Goal: Answer question/provide support: Answer question/provide support

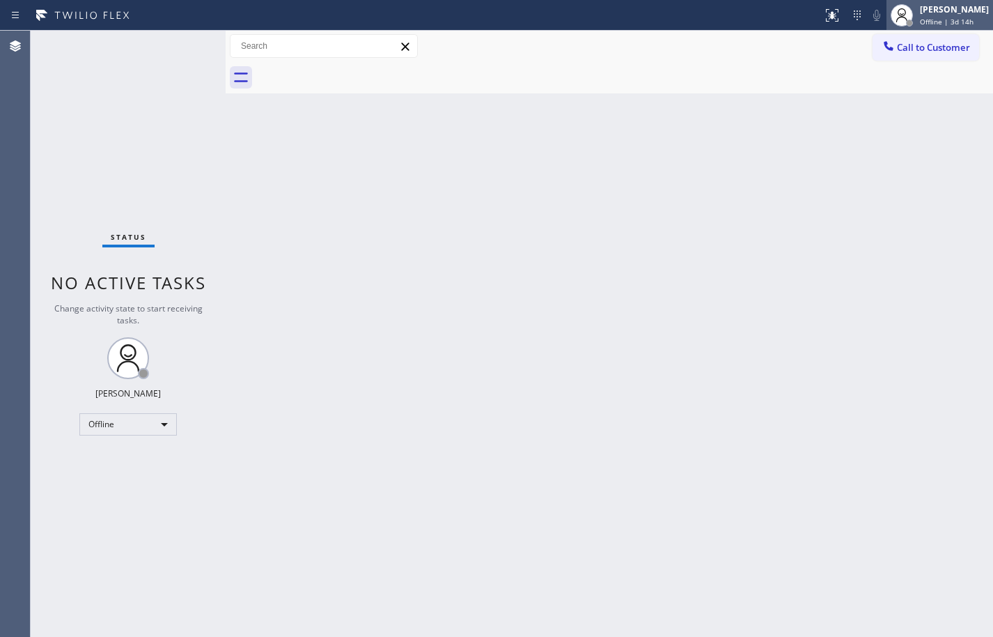
click at [945, 17] on span "Offline | 3d 14h" at bounding box center [947, 22] width 54 height 10
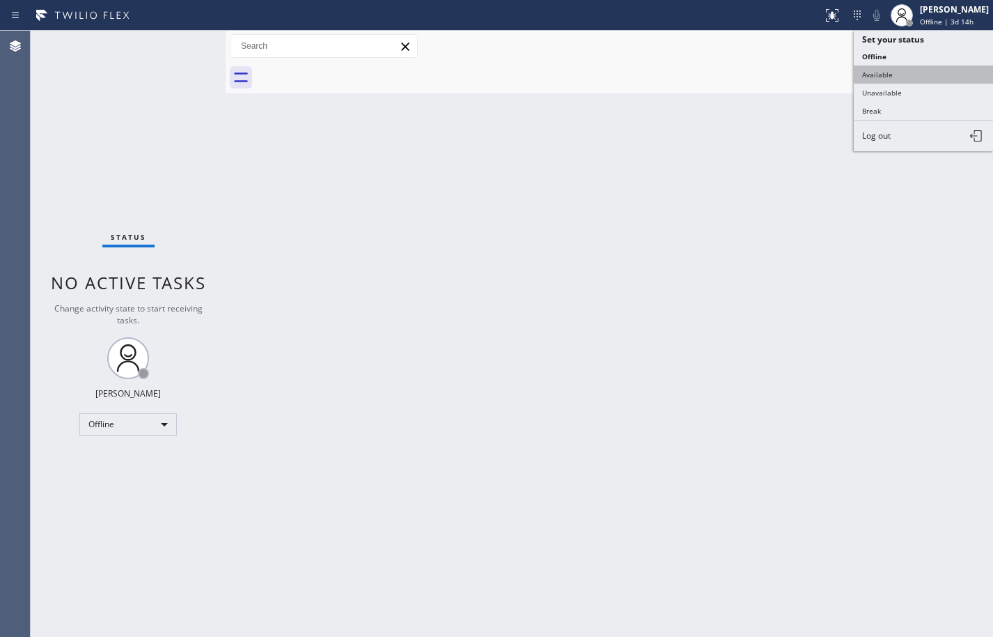
click at [924, 76] on button "Available" at bounding box center [923, 74] width 139 height 18
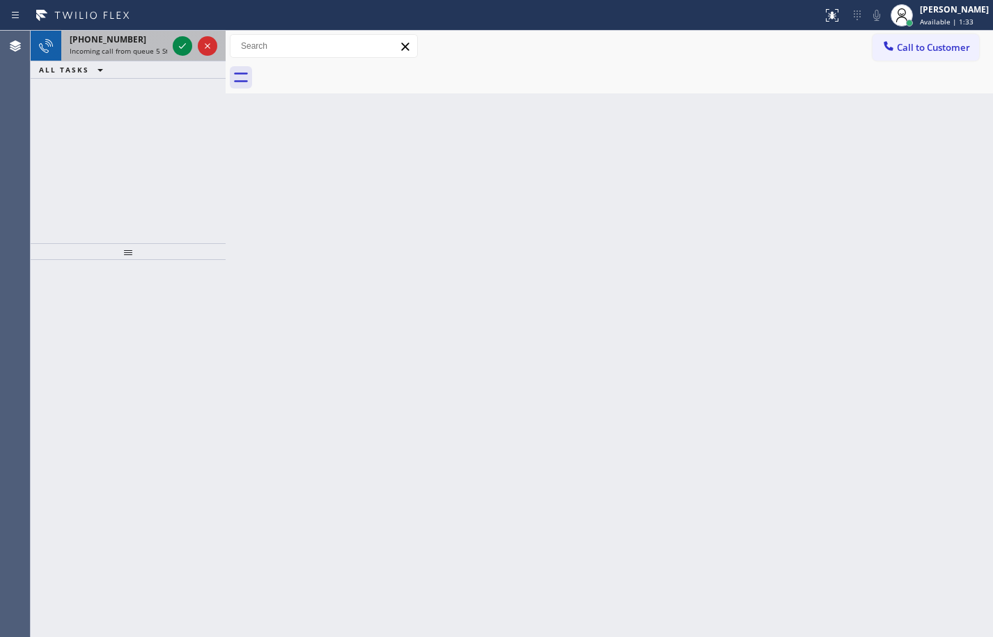
click at [102, 46] on span "Incoming call from queue 5 Star Appliance" at bounding box center [140, 51] width 141 height 10
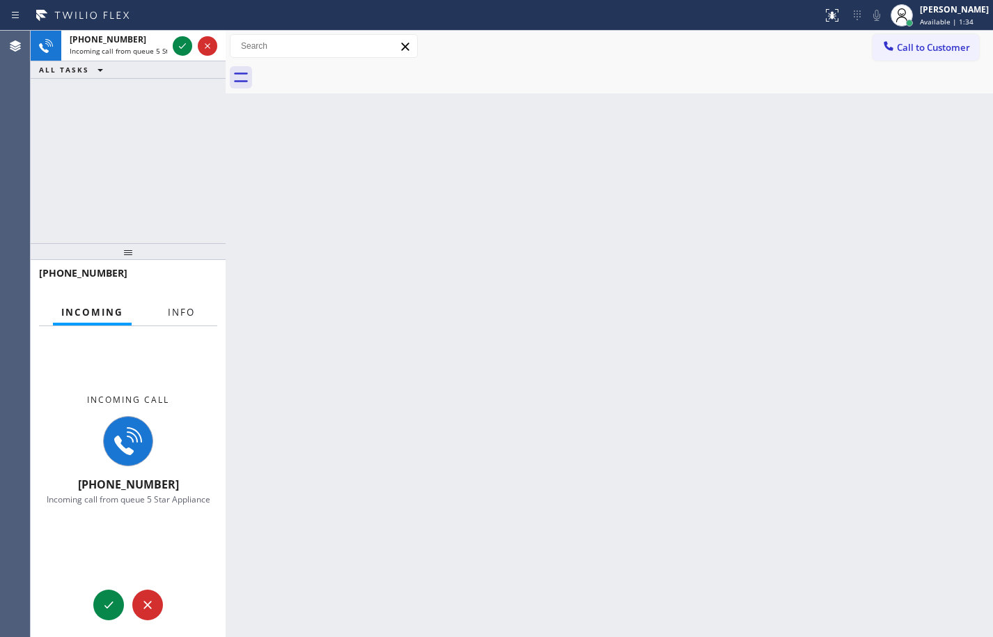
click at [180, 315] on span "Info" at bounding box center [181, 312] width 27 height 13
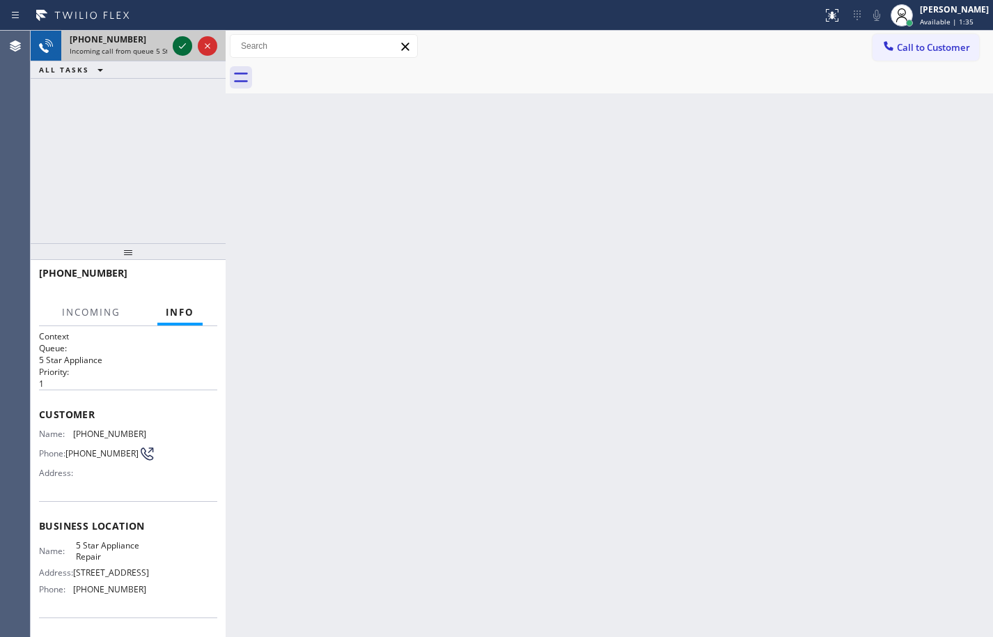
click at [177, 44] on icon at bounding box center [182, 46] width 17 height 17
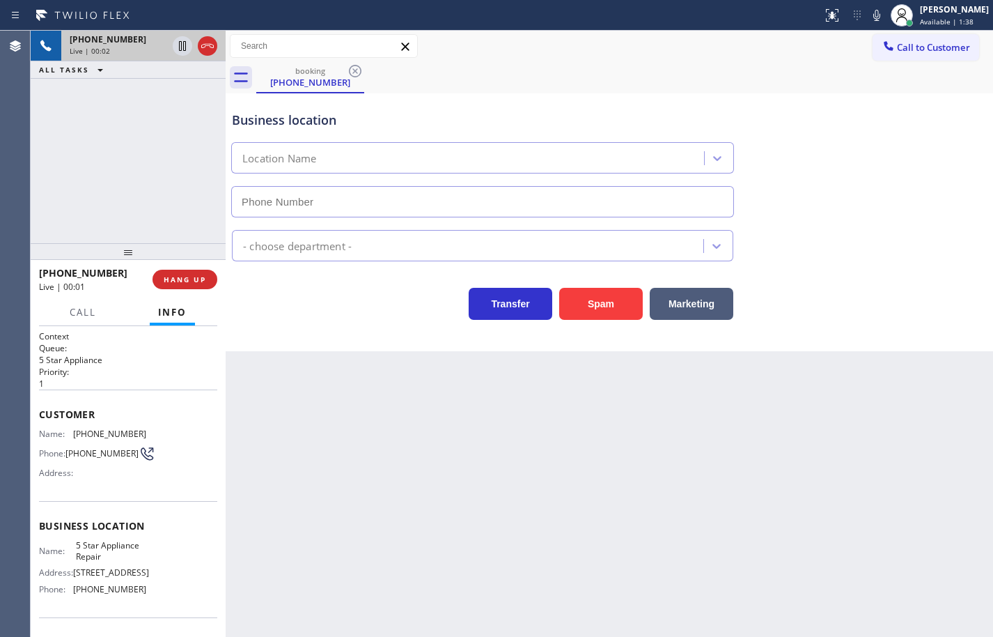
type input "[PHONE_NUMBER]"
click at [106, 431] on span "[PHONE_NUMBER]" at bounding box center [109, 433] width 73 height 10
copy span "[PHONE_NUMBER]"
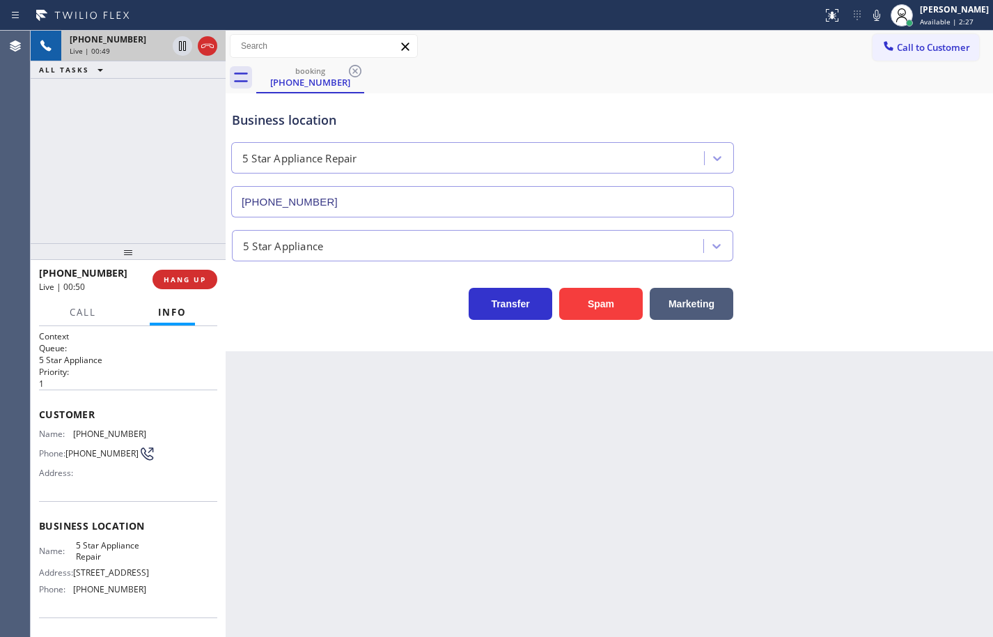
click at [112, 549] on span "5 Star Appliance Repair" at bounding box center [111, 551] width 70 height 22
copy span "5 Star Appliance Repair"
click at [112, 594] on span "[PHONE_NUMBER]" at bounding box center [109, 589] width 73 height 10
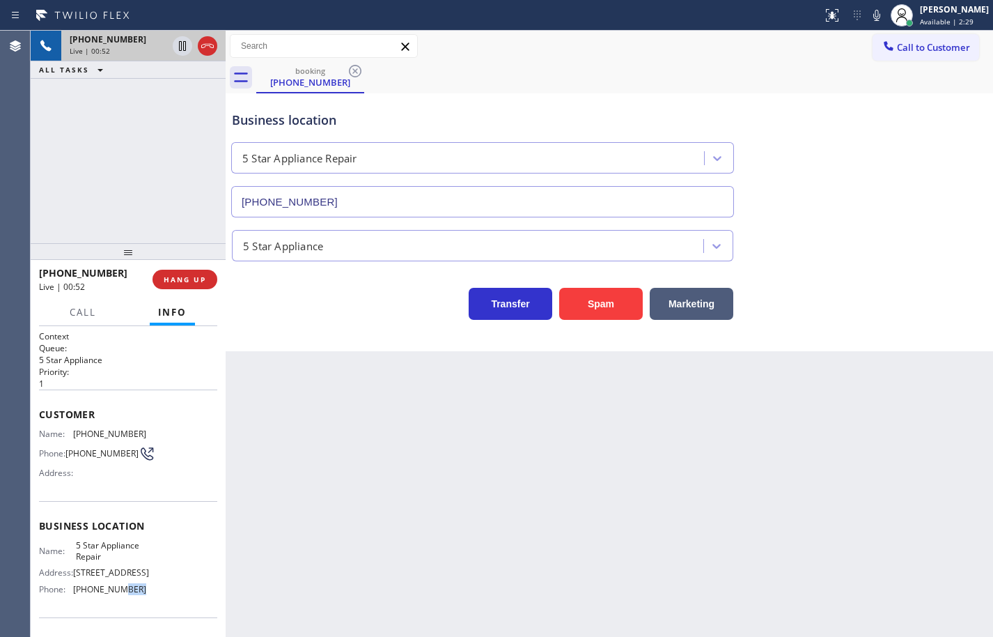
click at [112, 594] on span "[PHONE_NUMBER]" at bounding box center [109, 589] width 73 height 10
copy span "[PHONE_NUMBER]"
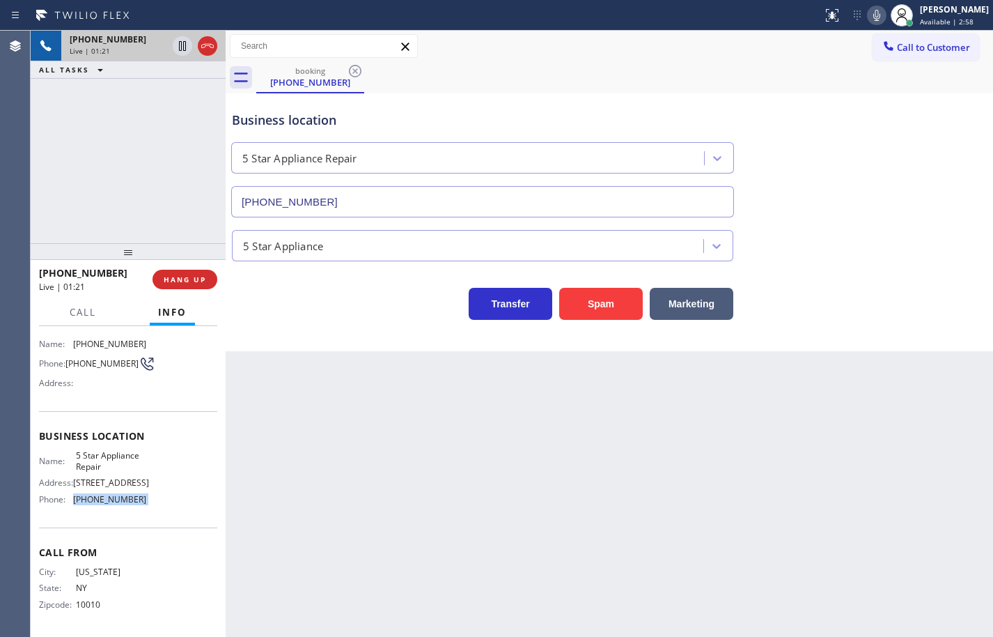
click at [869, 15] on icon at bounding box center [877, 15] width 17 height 17
click at [870, 13] on icon at bounding box center [877, 15] width 17 height 17
click at [874, 17] on icon at bounding box center [877, 15] width 7 height 11
click at [869, 20] on icon at bounding box center [877, 15] width 17 height 17
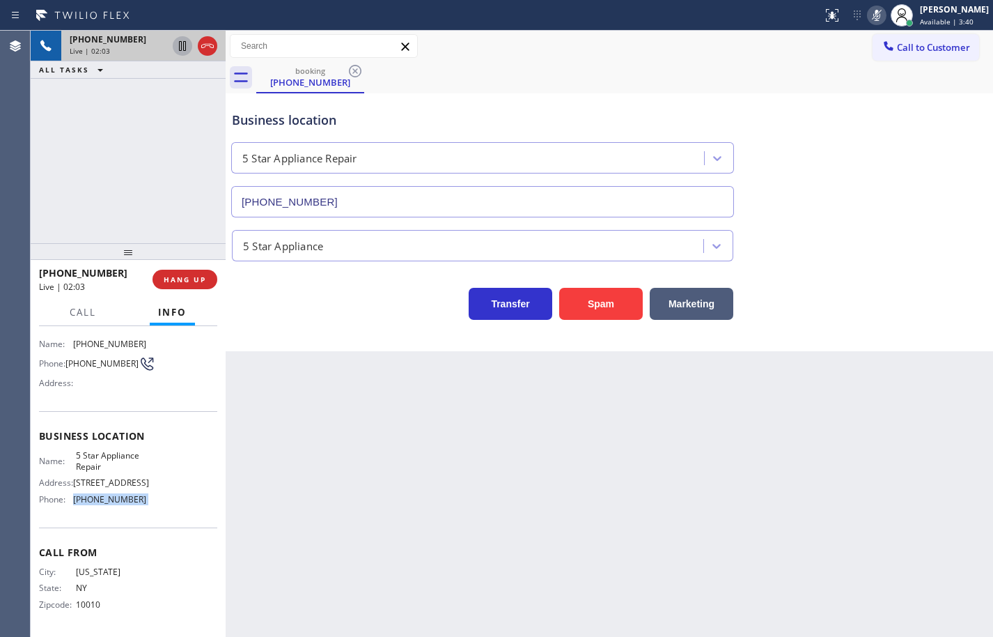
click at [183, 45] on icon at bounding box center [182, 46] width 17 height 17
click at [179, 45] on icon at bounding box center [183, 46] width 10 height 10
click at [869, 14] on icon at bounding box center [877, 15] width 17 height 17
click at [869, 20] on icon at bounding box center [877, 15] width 17 height 17
click at [869, 19] on icon at bounding box center [877, 15] width 17 height 17
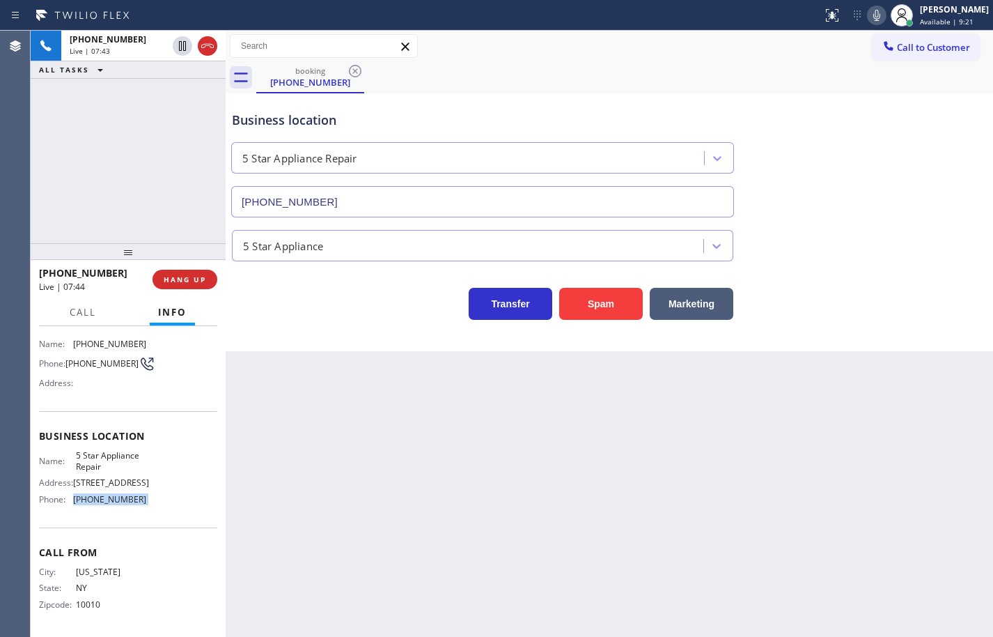
click at [869, 17] on icon at bounding box center [877, 15] width 17 height 17
click at [869, 8] on icon at bounding box center [877, 15] width 17 height 17
click at [869, 9] on icon at bounding box center [877, 15] width 17 height 17
click at [869, 21] on icon at bounding box center [877, 15] width 17 height 17
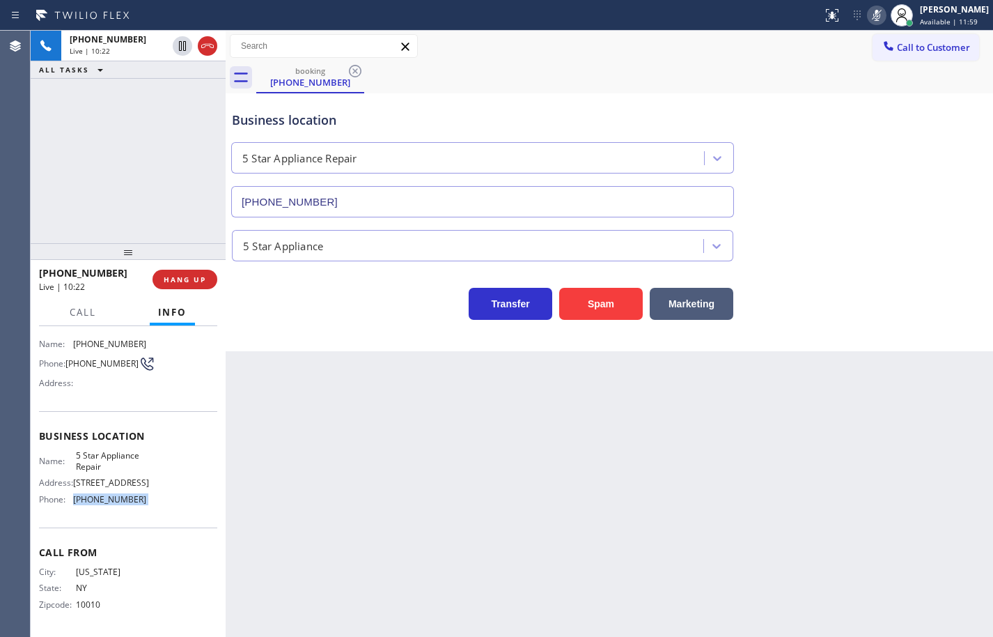
click at [869, 17] on icon at bounding box center [877, 15] width 17 height 17
click at [869, 23] on icon at bounding box center [877, 15] width 17 height 17
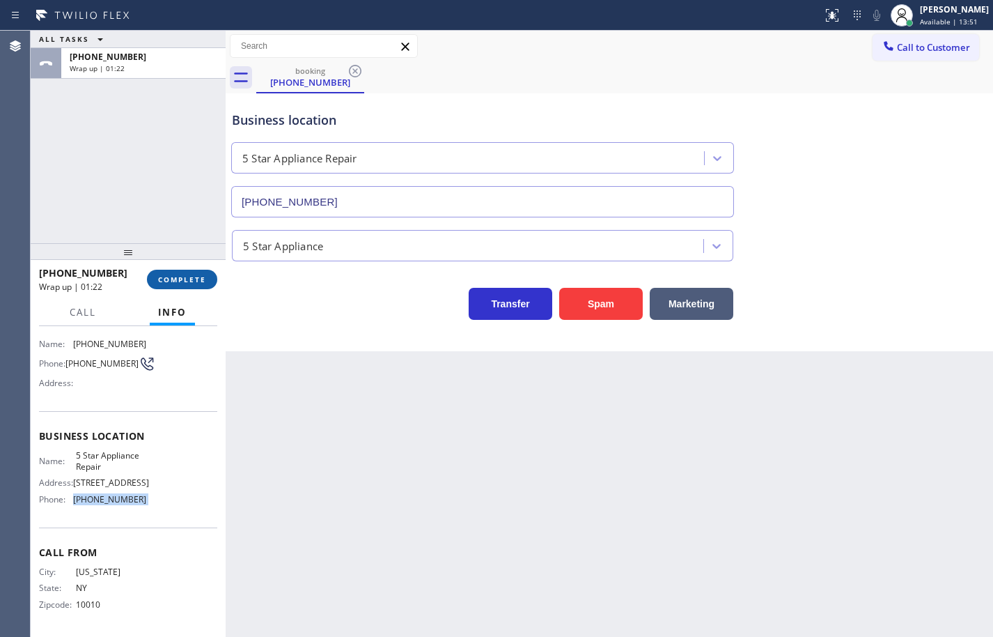
click at [185, 278] on span "COMPLETE" at bounding box center [182, 279] width 48 height 10
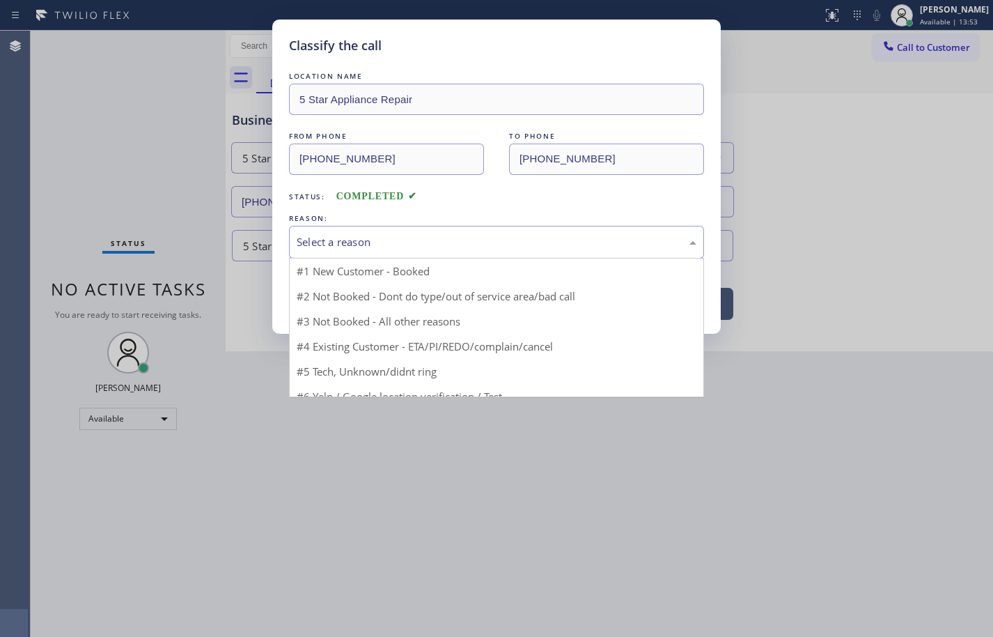
click at [310, 239] on div "Select a reason" at bounding box center [497, 242] width 400 height 16
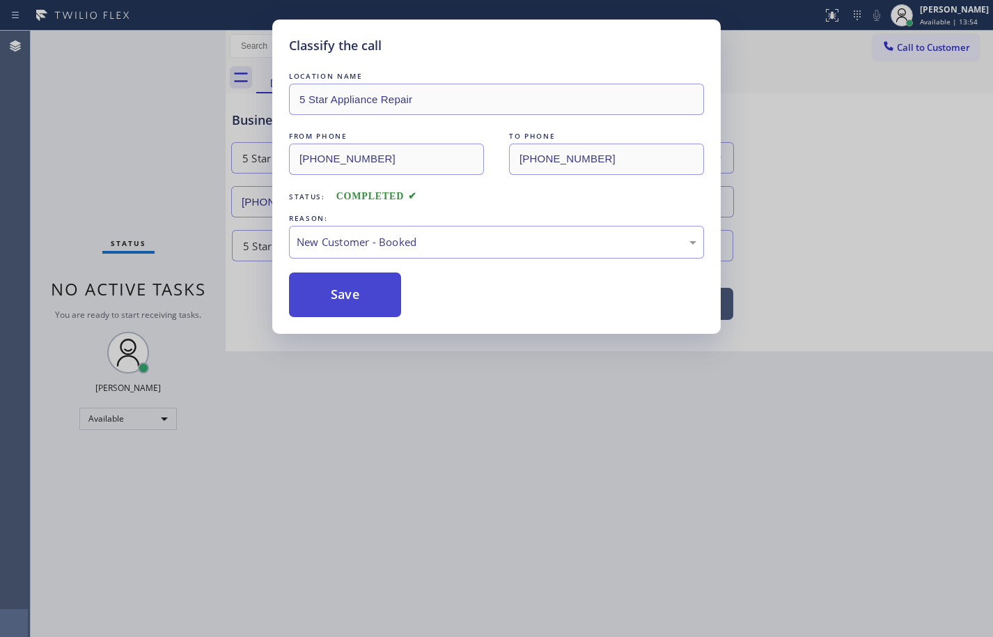
click at [340, 296] on button "Save" at bounding box center [345, 294] width 112 height 45
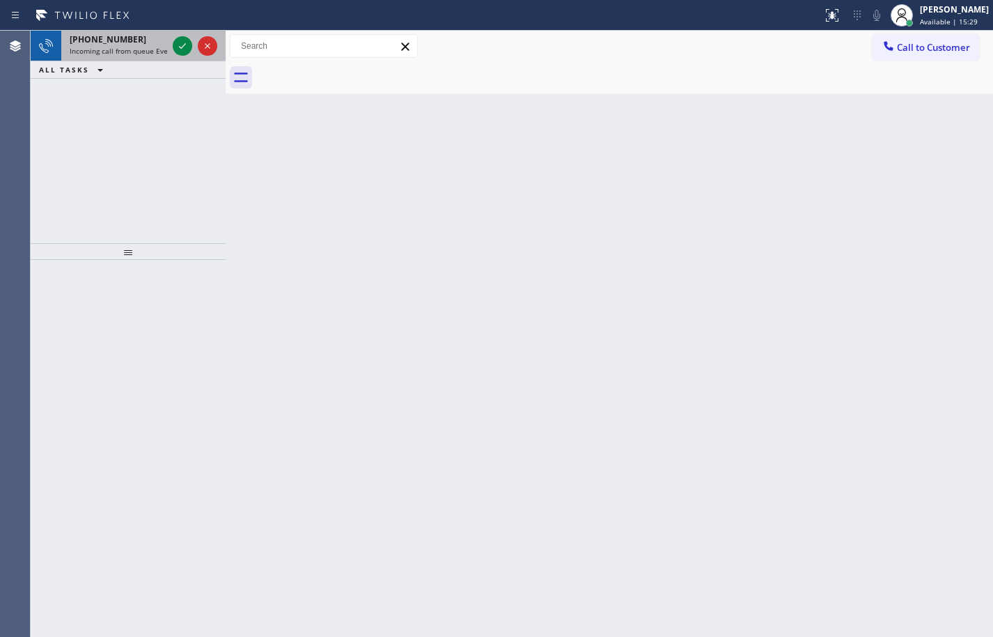
click at [129, 47] on span "Incoming call from queue Everybody" at bounding box center [130, 51] width 121 height 10
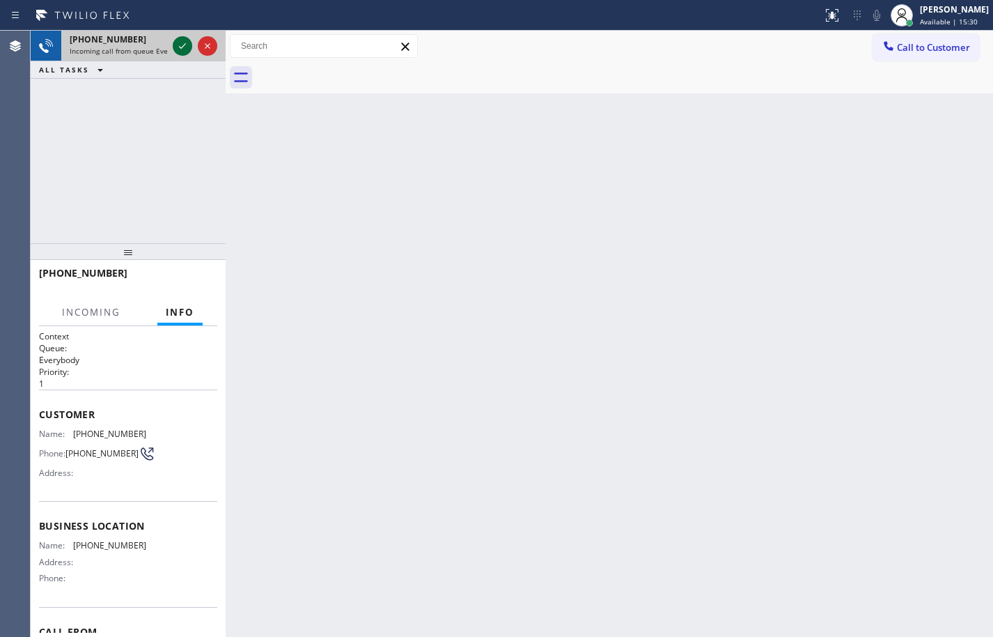
click at [183, 42] on icon at bounding box center [182, 46] width 17 height 17
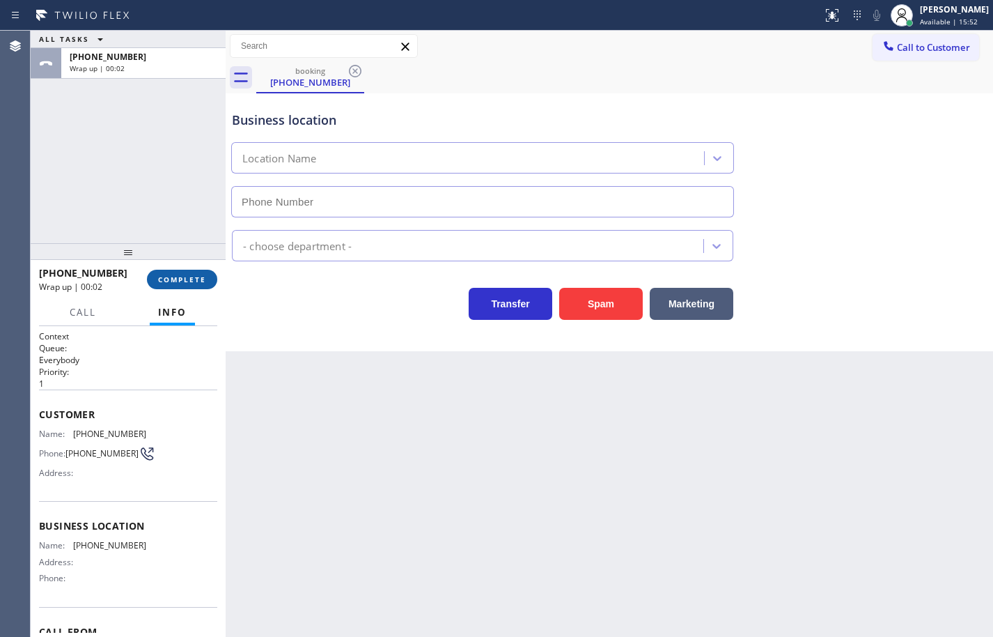
click at [187, 277] on span "COMPLETE" at bounding box center [182, 279] width 48 height 10
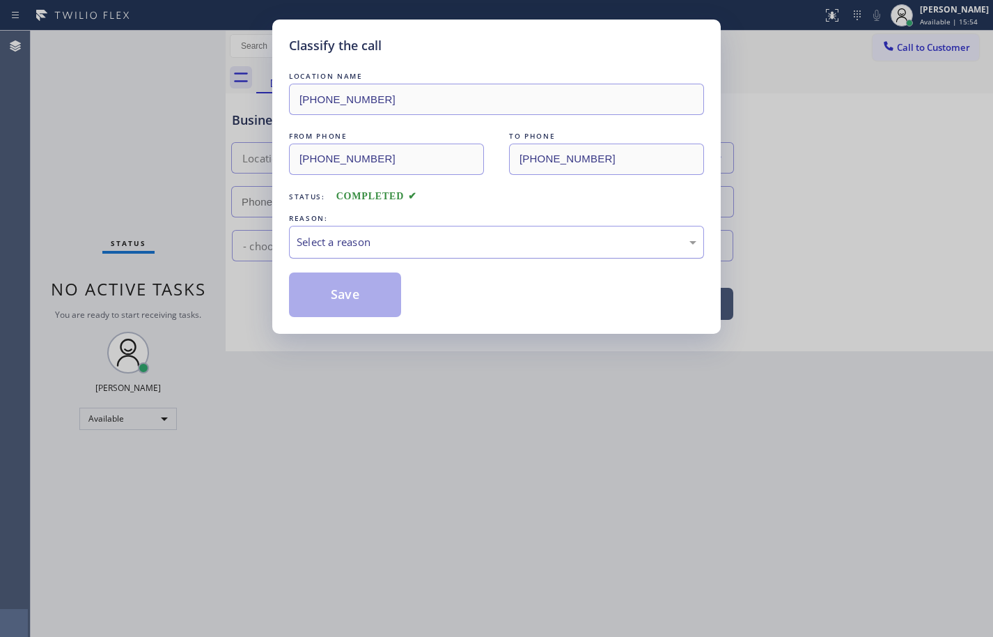
click at [362, 239] on div "Select a reason" at bounding box center [497, 242] width 400 height 16
click at [364, 289] on button "Save" at bounding box center [345, 294] width 112 height 45
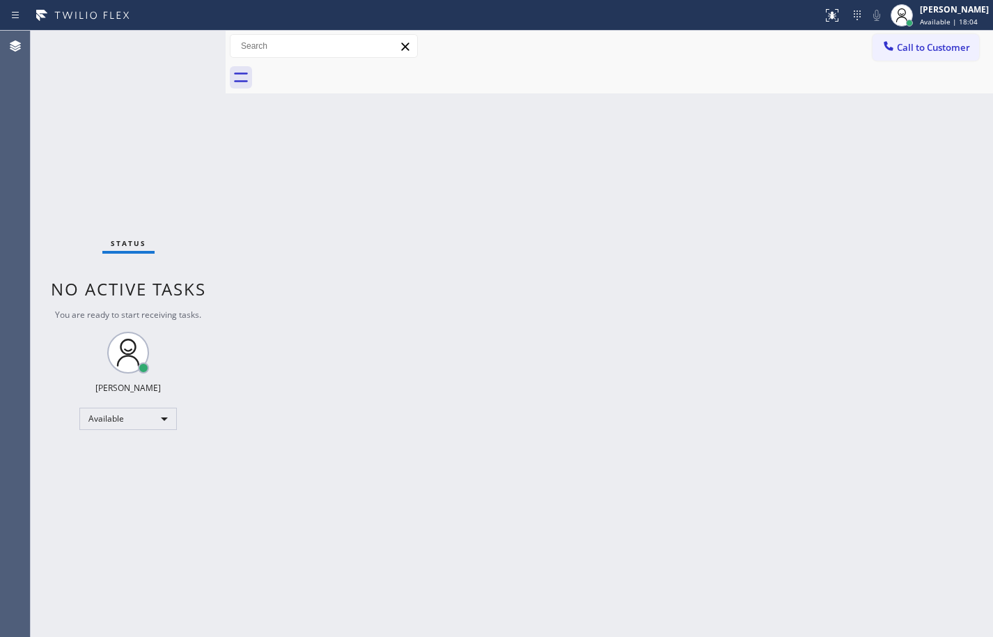
click at [943, 356] on div "Back to Dashboard Change Sender ID Customers Technicians Select a contact Outbo…" at bounding box center [610, 334] width 768 height 606
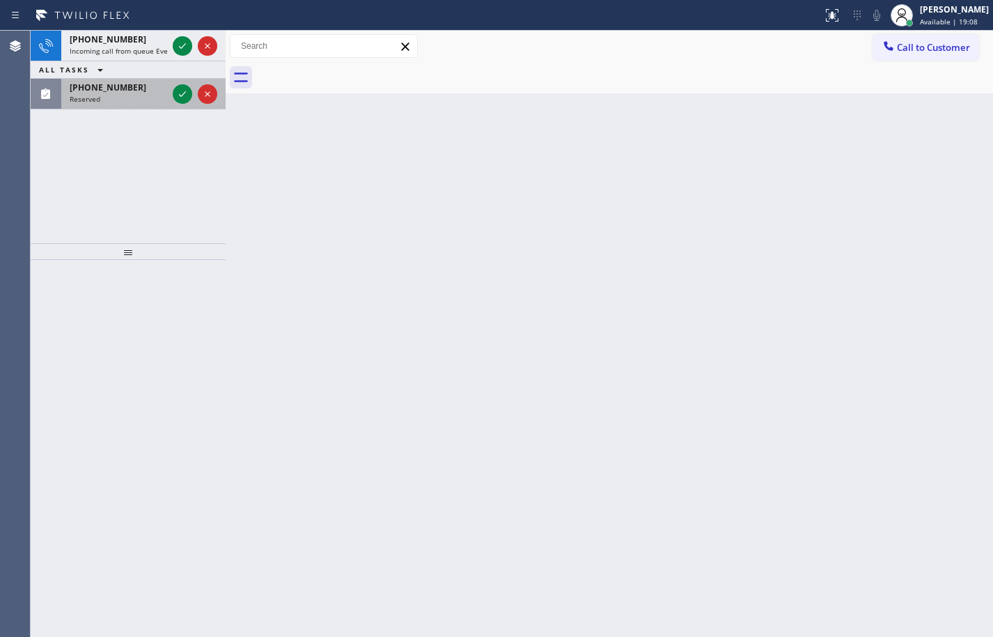
click at [137, 106] on div "[PHONE_NUMBER] Reserved" at bounding box center [115, 94] width 109 height 31
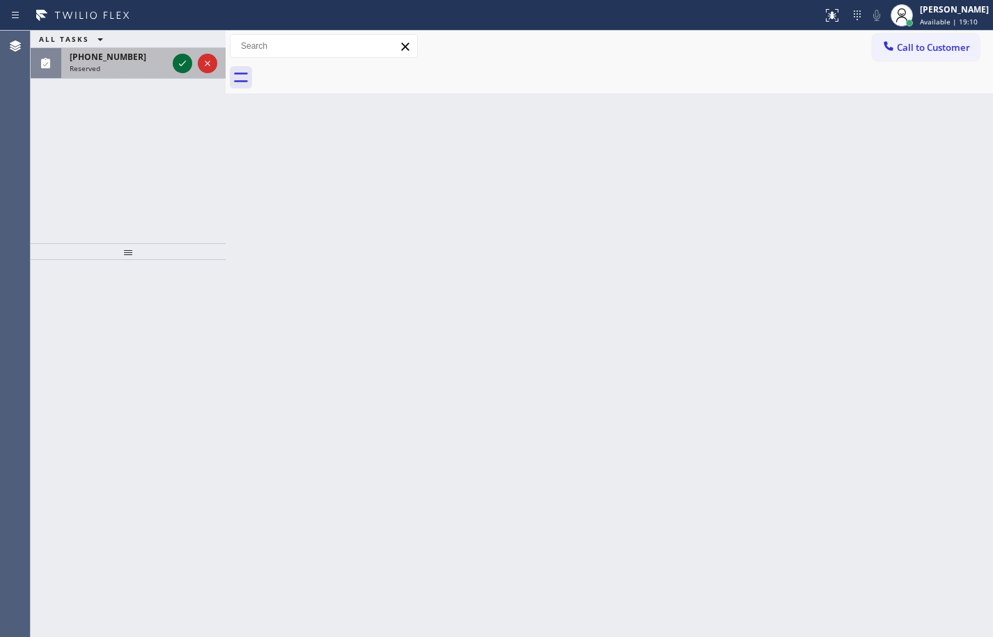
click at [184, 60] on icon at bounding box center [182, 63] width 17 height 17
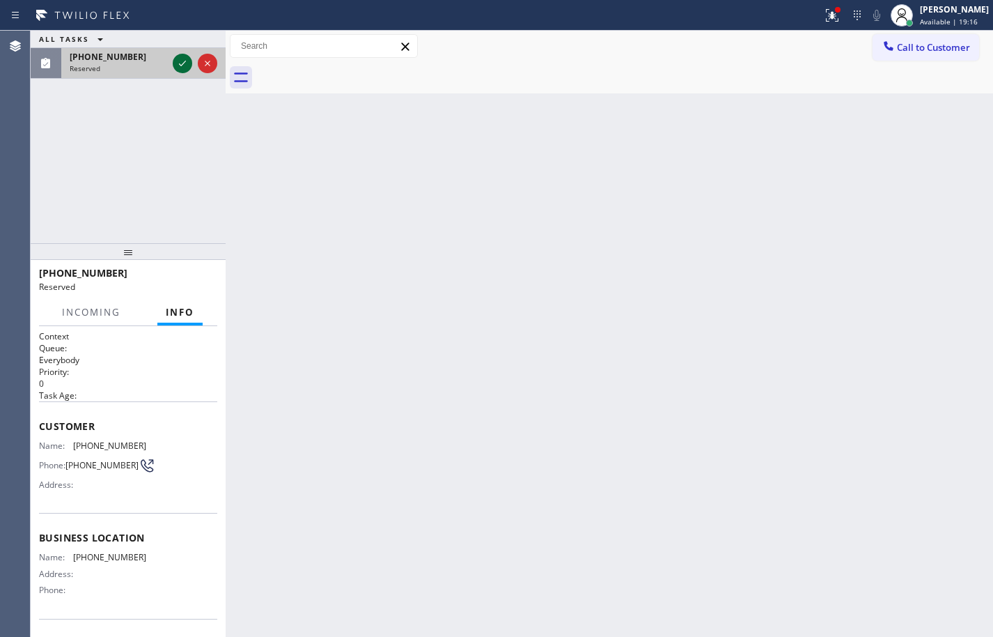
click at [183, 69] on icon at bounding box center [182, 63] width 17 height 17
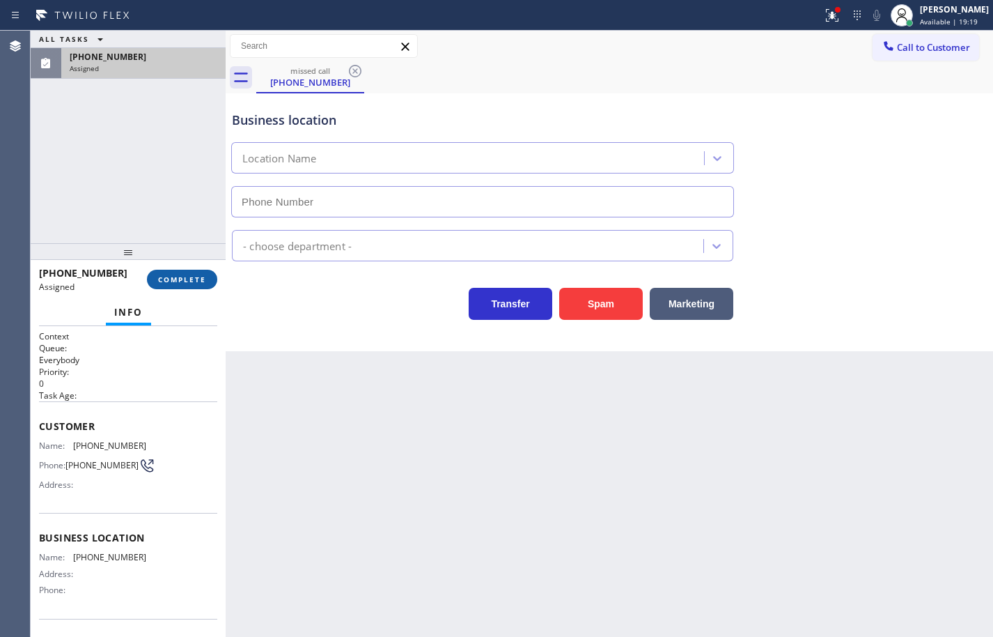
click at [204, 276] on span "COMPLETE" at bounding box center [182, 279] width 48 height 10
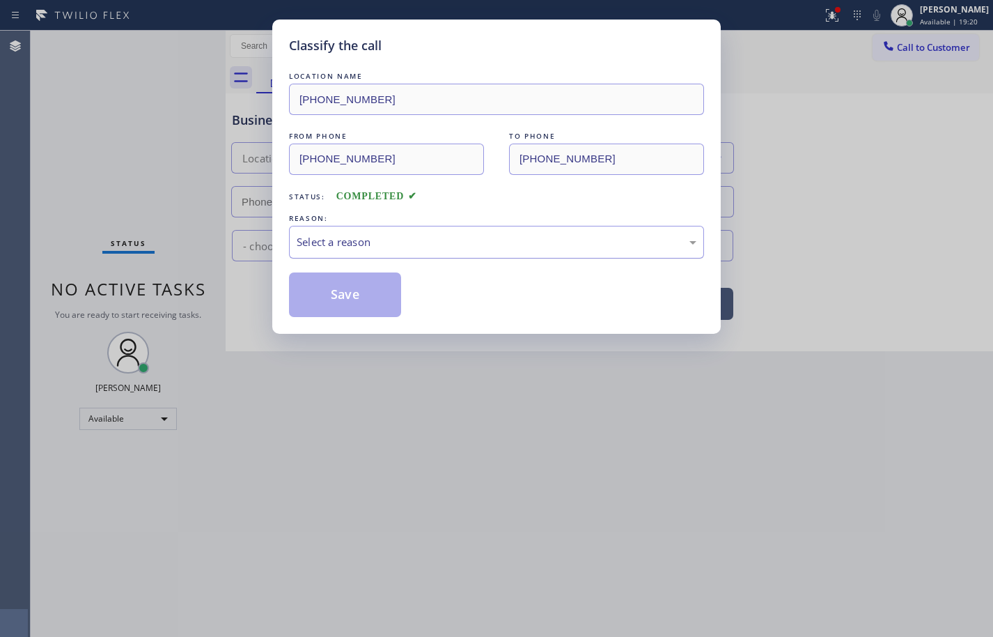
click at [383, 245] on div "Select a reason" at bounding box center [497, 242] width 400 height 16
click at [372, 301] on button "Save" at bounding box center [345, 294] width 112 height 45
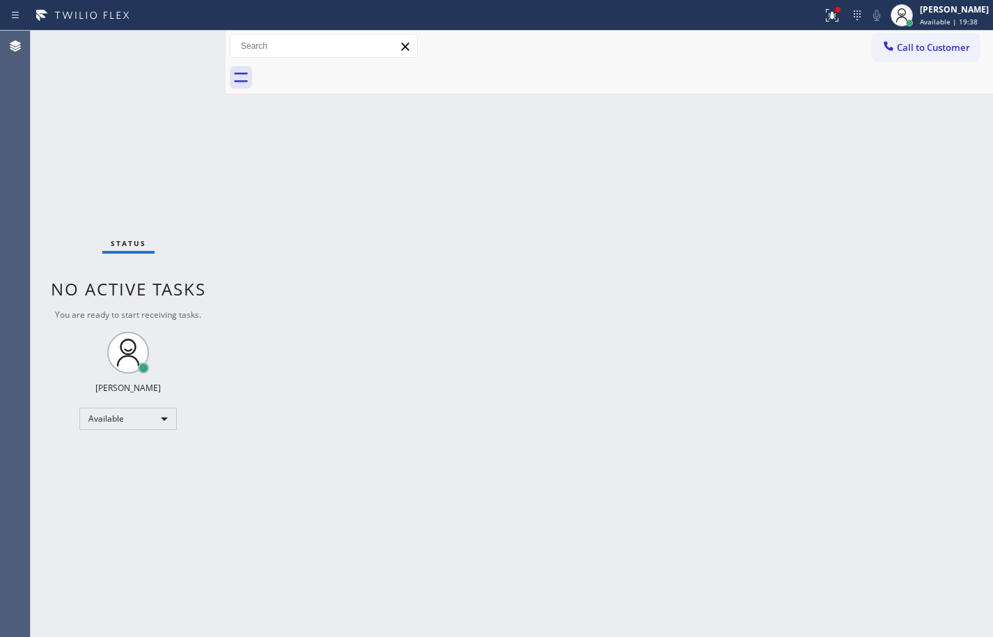
click at [697, 218] on div "Back to Dashboard Change Sender ID Customers Technicians Select a contact Outbo…" at bounding box center [610, 334] width 768 height 606
click at [583, 195] on div "Back to Dashboard Change Sender ID Customers Technicians Select a contact Outbo…" at bounding box center [610, 334] width 768 height 606
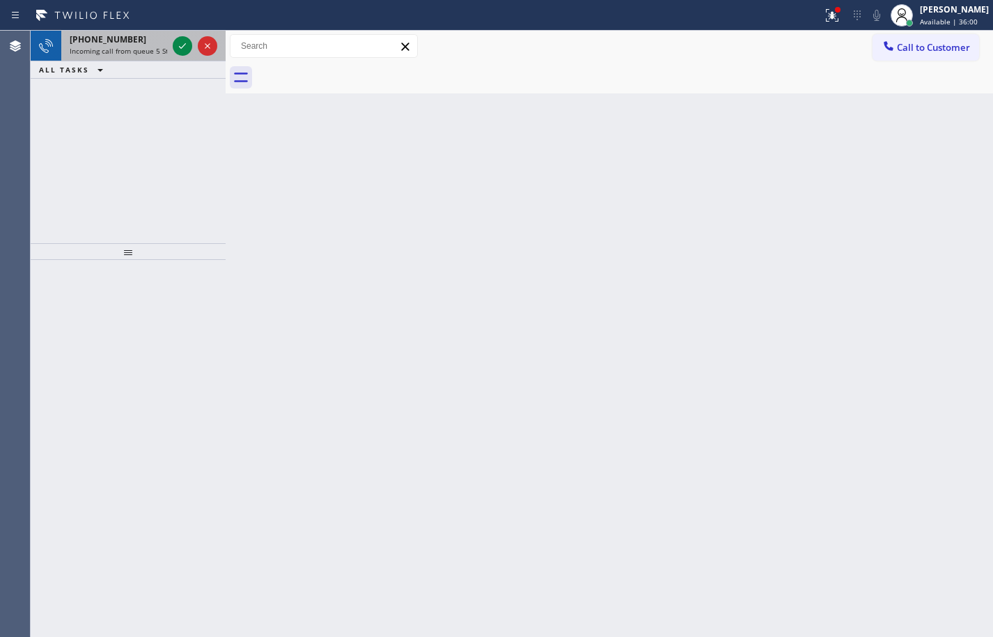
click at [105, 42] on span "[PHONE_NUMBER]" at bounding box center [108, 39] width 77 height 12
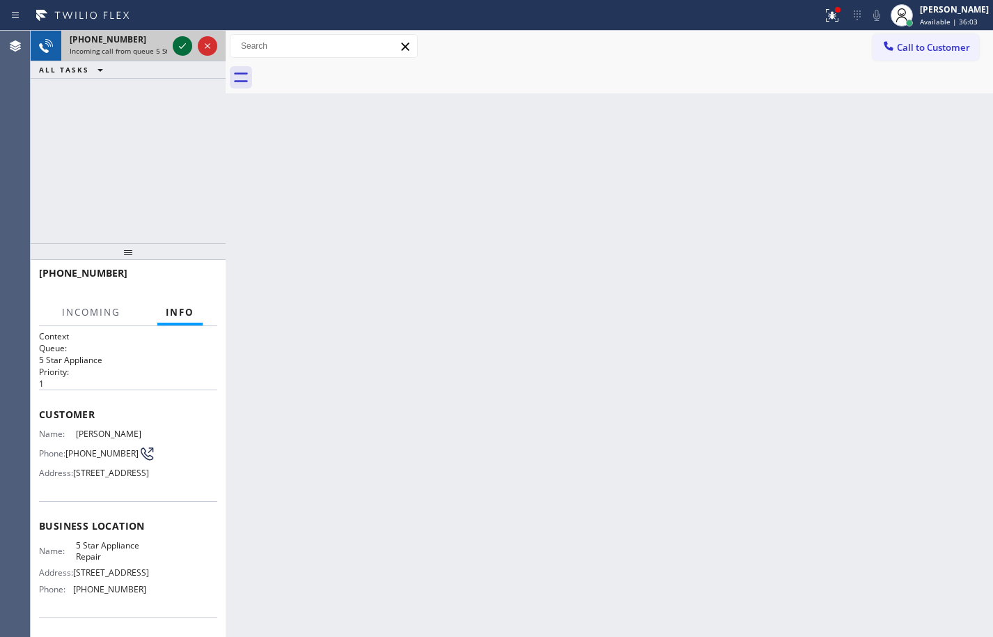
click at [185, 47] on icon at bounding box center [182, 46] width 17 height 17
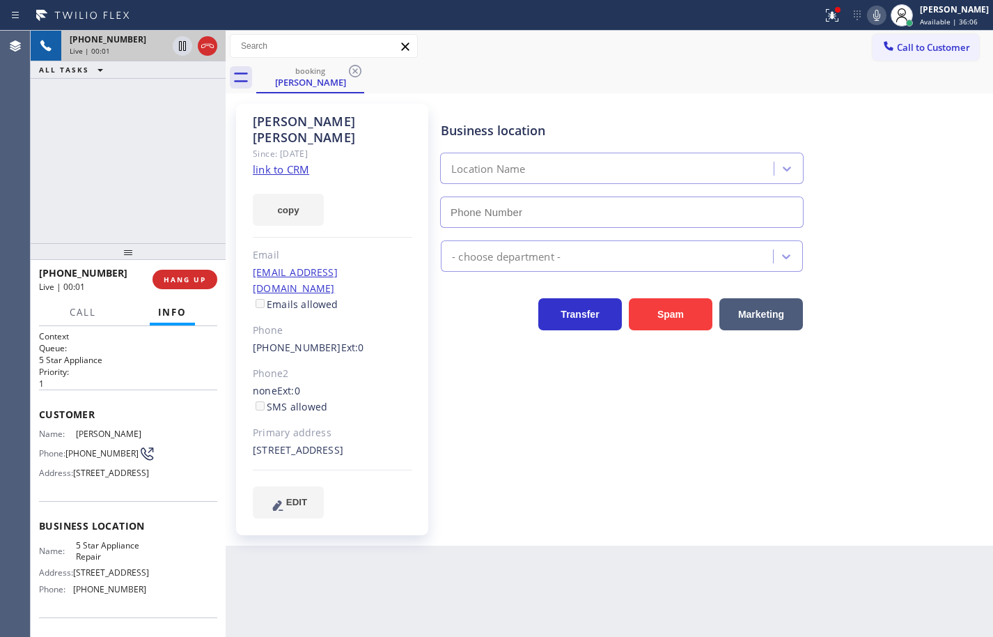
type input "[PHONE_NUMBER]"
click at [275, 162] on link "link to CRM" at bounding box center [281, 169] width 56 height 14
click at [293, 194] on button "copy" at bounding box center [288, 210] width 71 height 32
click at [826, 20] on icon at bounding box center [832, 15] width 13 height 13
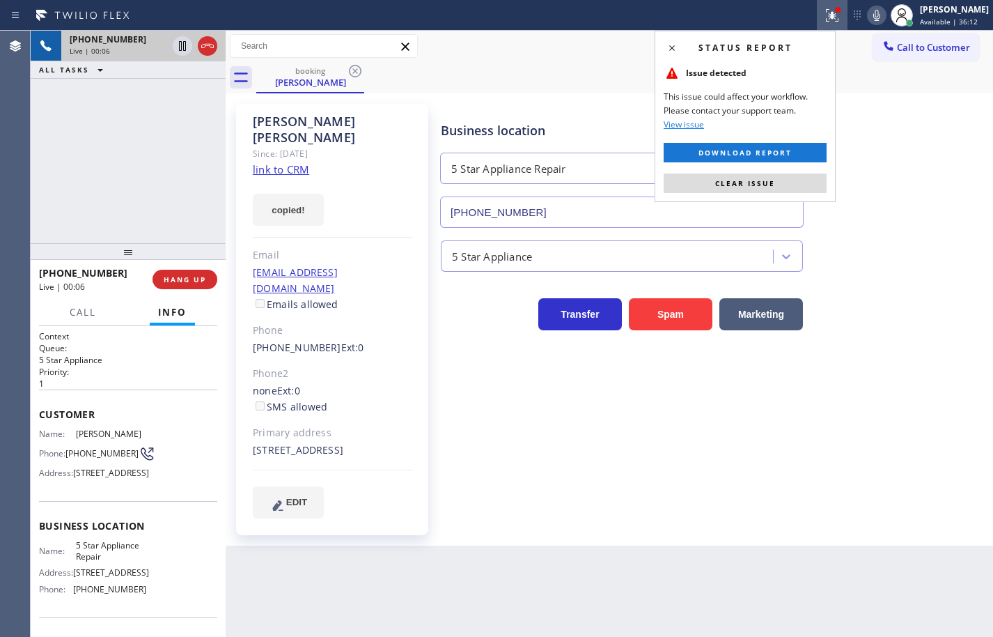
drag, startPoint x: 805, startPoint y: 175, endPoint x: 841, endPoint y: 95, distance: 88.2
click at [805, 175] on button "Clear issue" at bounding box center [745, 183] width 163 height 20
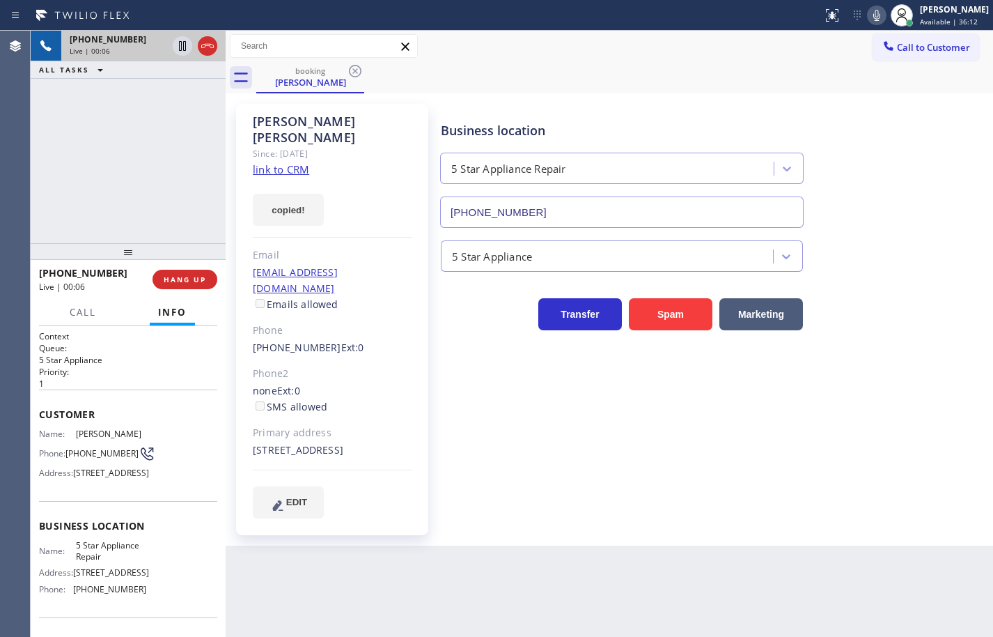
click at [869, 13] on icon at bounding box center [877, 15] width 17 height 17
click at [204, 285] on button "HANG UP" at bounding box center [185, 280] width 65 height 20
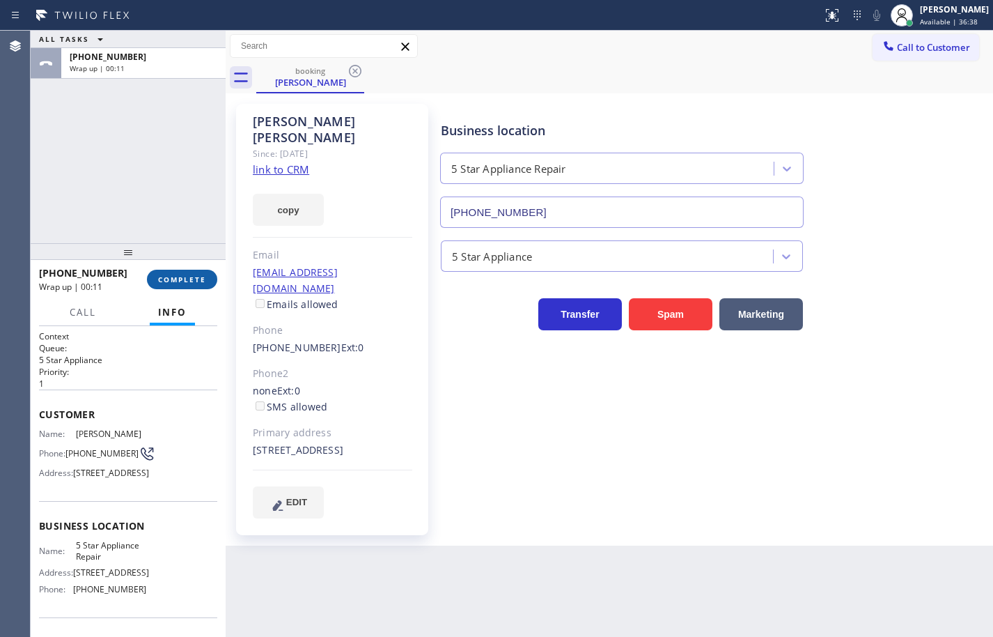
click at [195, 274] on span "COMPLETE" at bounding box center [182, 279] width 48 height 10
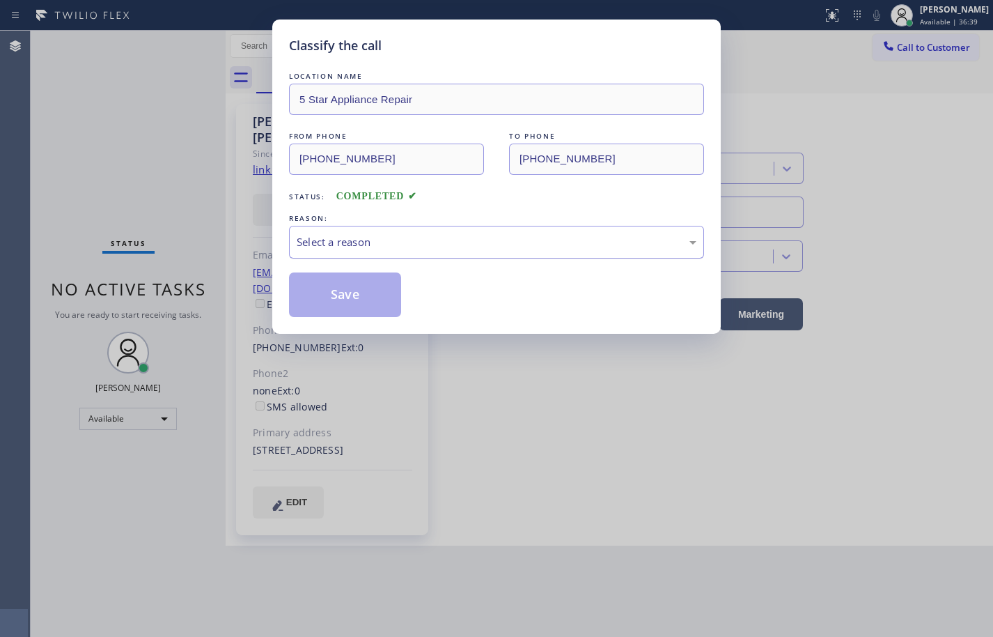
click at [371, 247] on div "Select a reason" at bounding box center [497, 242] width 400 height 16
click at [369, 300] on button "Save" at bounding box center [345, 294] width 112 height 45
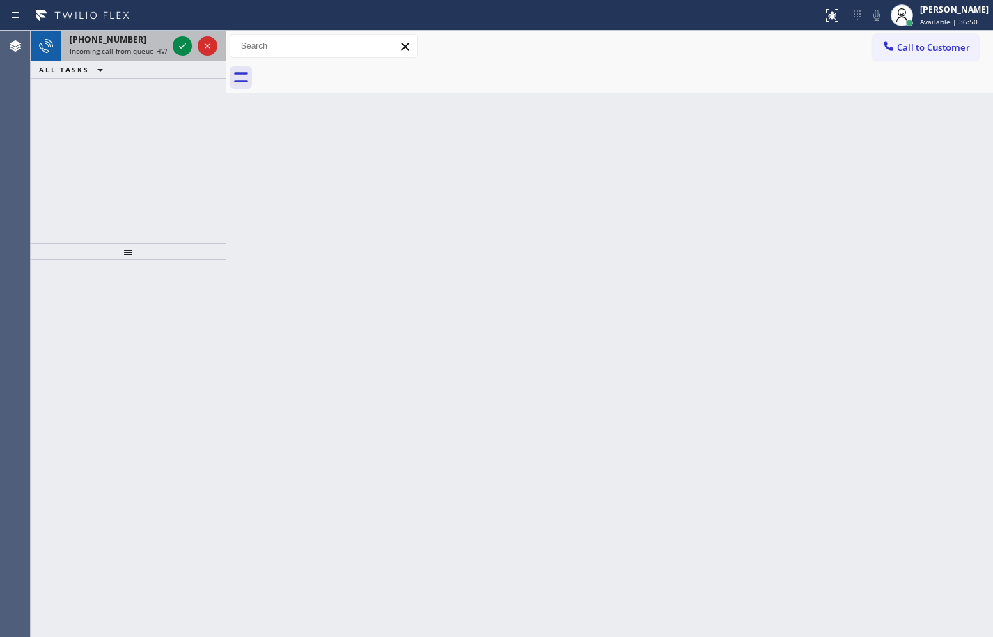
drag, startPoint x: 148, startPoint y: 47, endPoint x: 158, endPoint y: 47, distance: 10.4
click at [148, 47] on span "Incoming call from queue HVAC" at bounding box center [122, 51] width 104 height 10
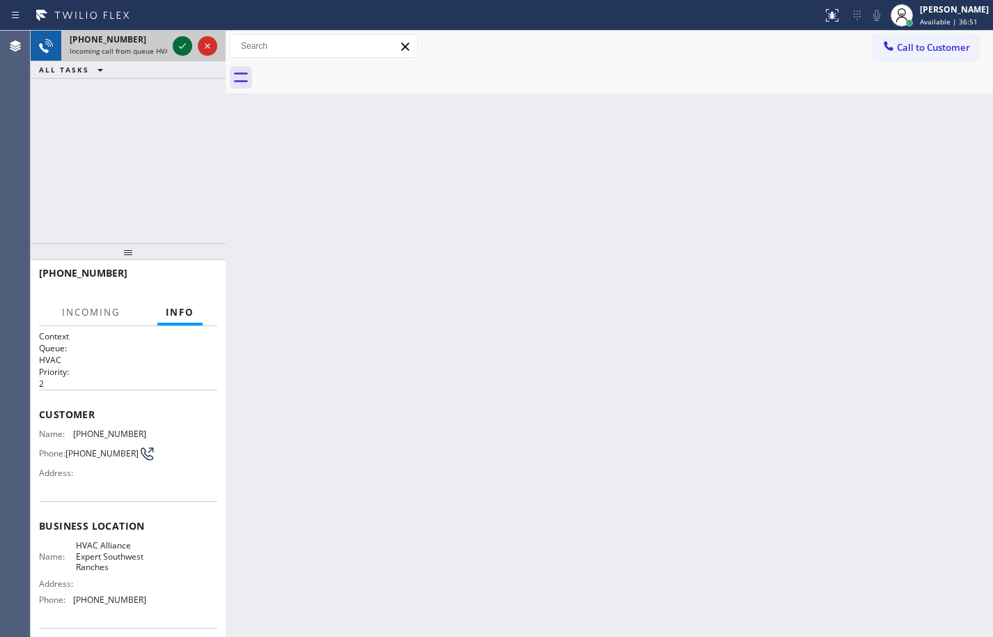
click at [183, 47] on icon at bounding box center [182, 46] width 7 height 6
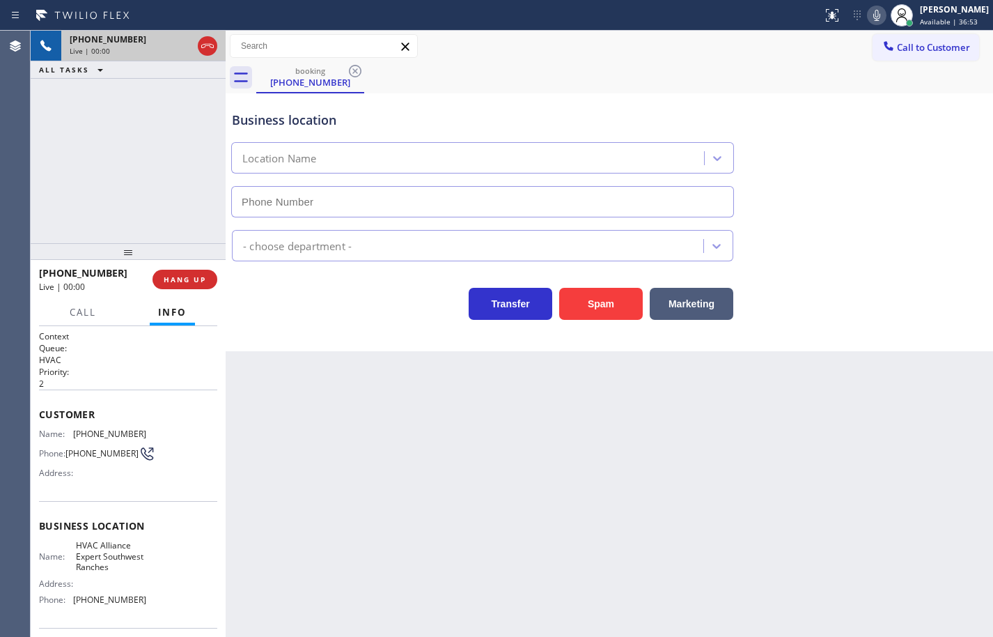
type input "[PHONE_NUMBER]"
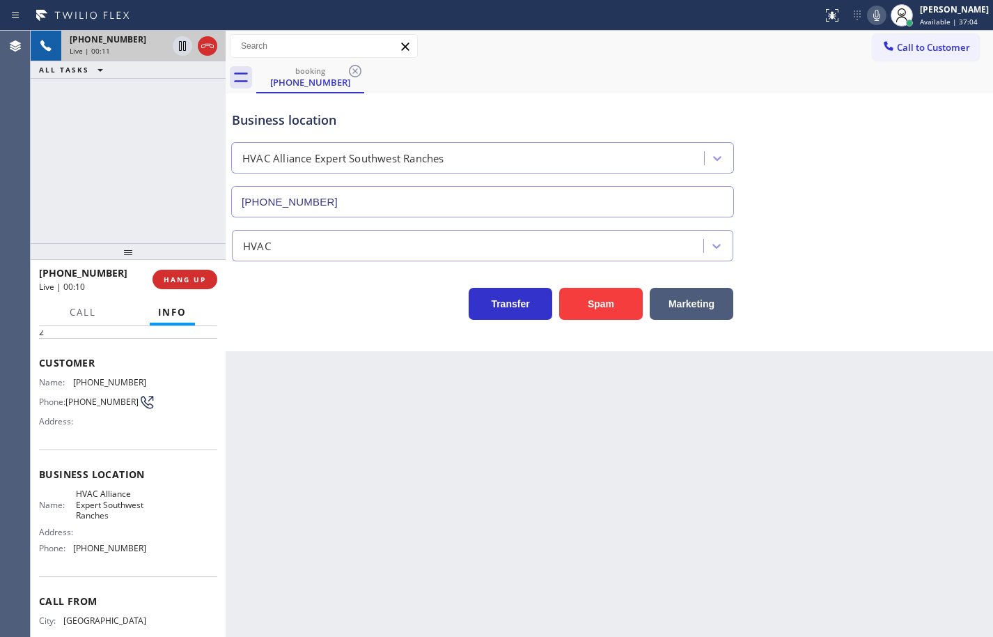
scroll to position [49, 0]
click at [142, 561] on div "Name: HVAC Alliance Expert Southwest Ranches Address: Phone: [PHONE_NUMBER]" at bounding box center [128, 526] width 178 height 70
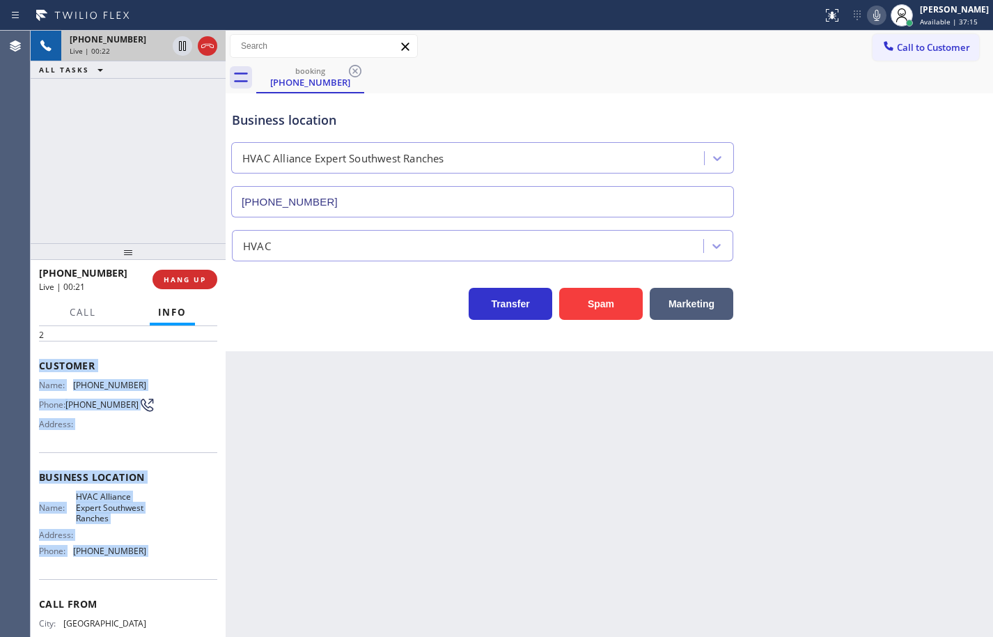
drag, startPoint x: 142, startPoint y: 563, endPoint x: 52, endPoint y: 366, distance: 216.9
click at [52, 366] on div "Context Queue: HVAC Priority: 2 Customer Name: [PHONE_NUMBER] Phone: [PHONE_NUM…" at bounding box center [128, 482] width 178 height 403
click at [208, 282] on button "HANG UP" at bounding box center [185, 280] width 65 height 20
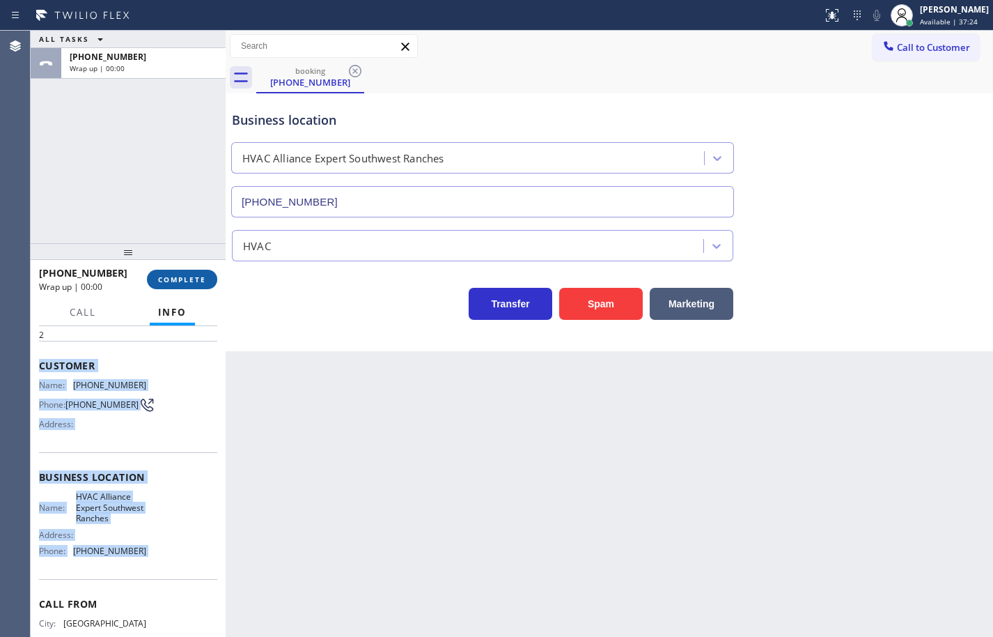
click at [208, 282] on button "COMPLETE" at bounding box center [182, 280] width 70 height 20
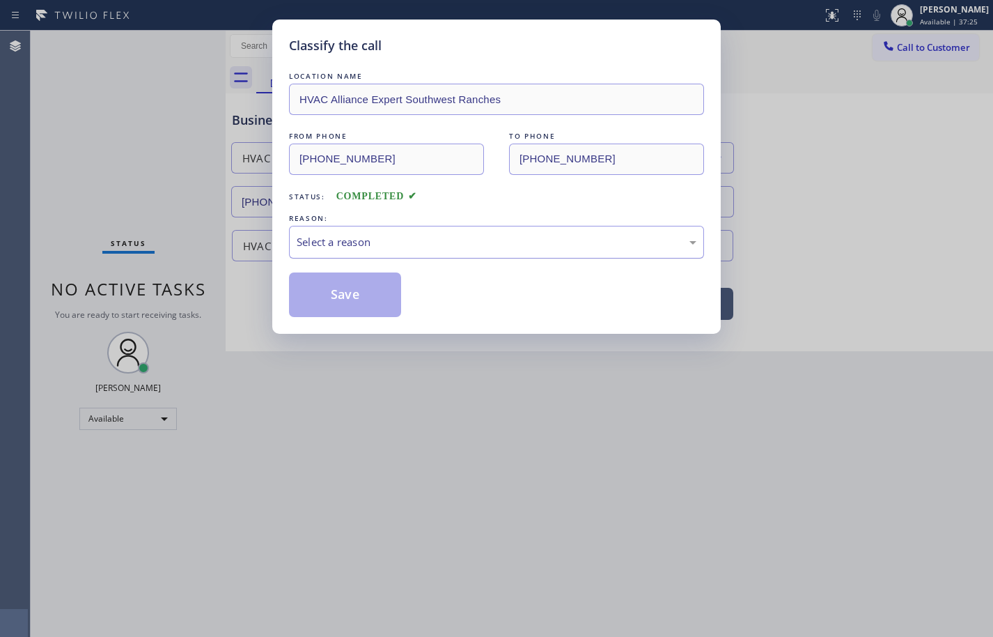
click at [326, 236] on div "Select a reason" at bounding box center [497, 242] width 400 height 16
click at [346, 300] on button "Save" at bounding box center [345, 294] width 112 height 45
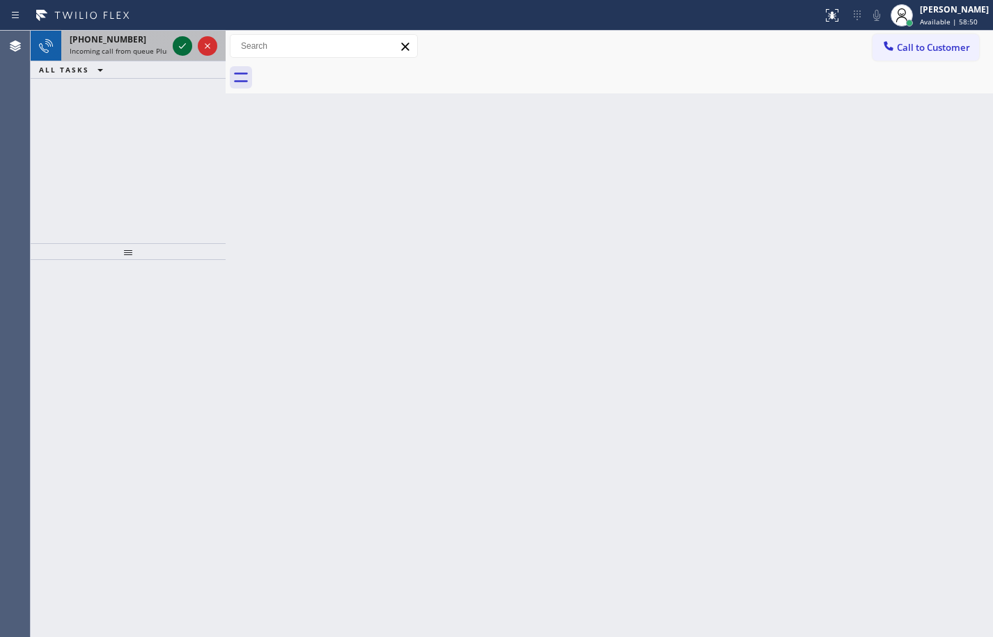
click at [183, 41] on icon at bounding box center [182, 46] width 17 height 17
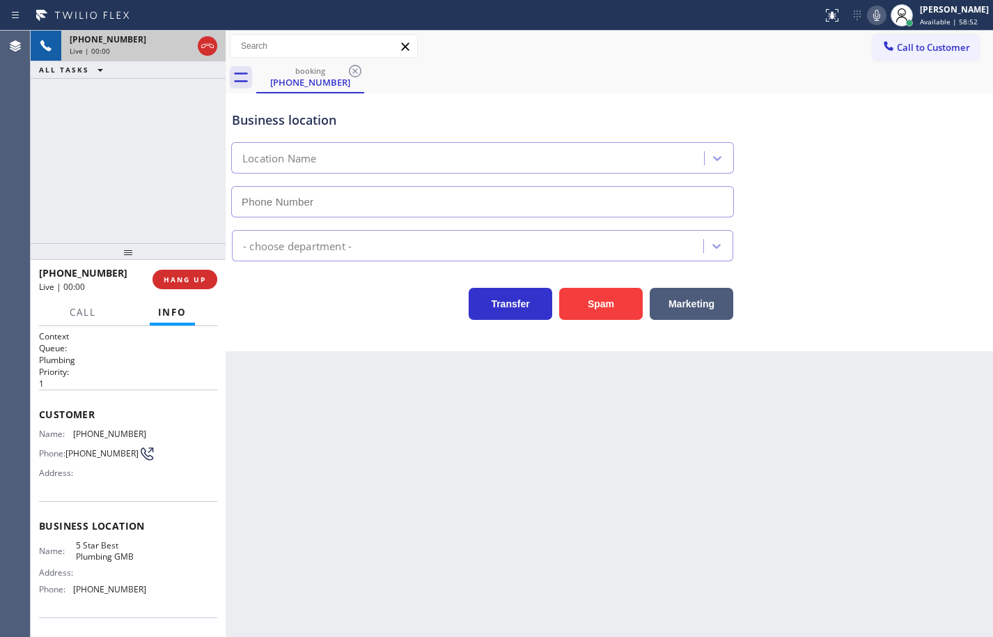
type input "[PHONE_NUMBER]"
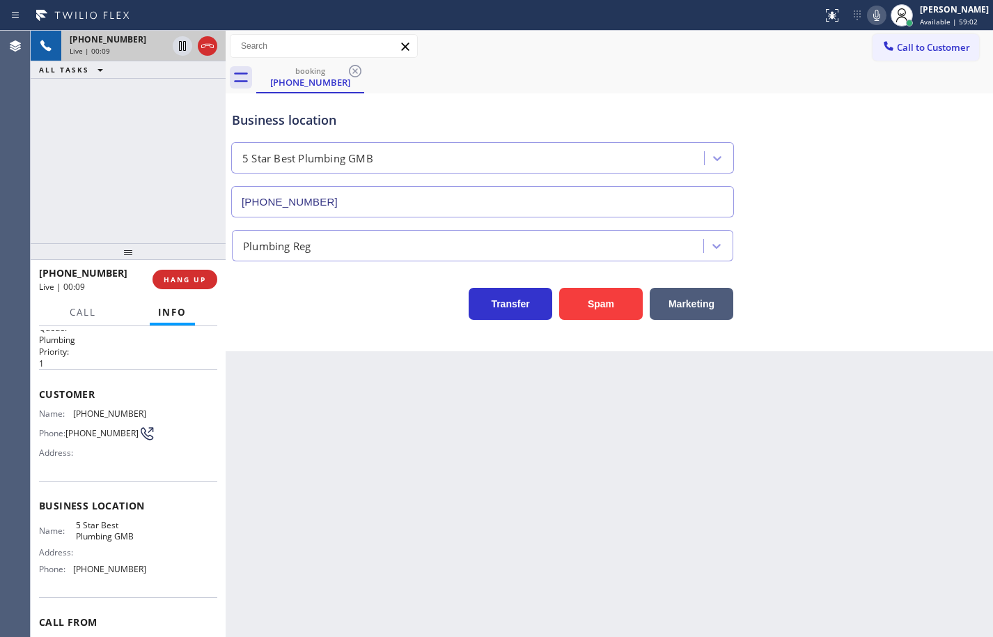
scroll to position [14, 0]
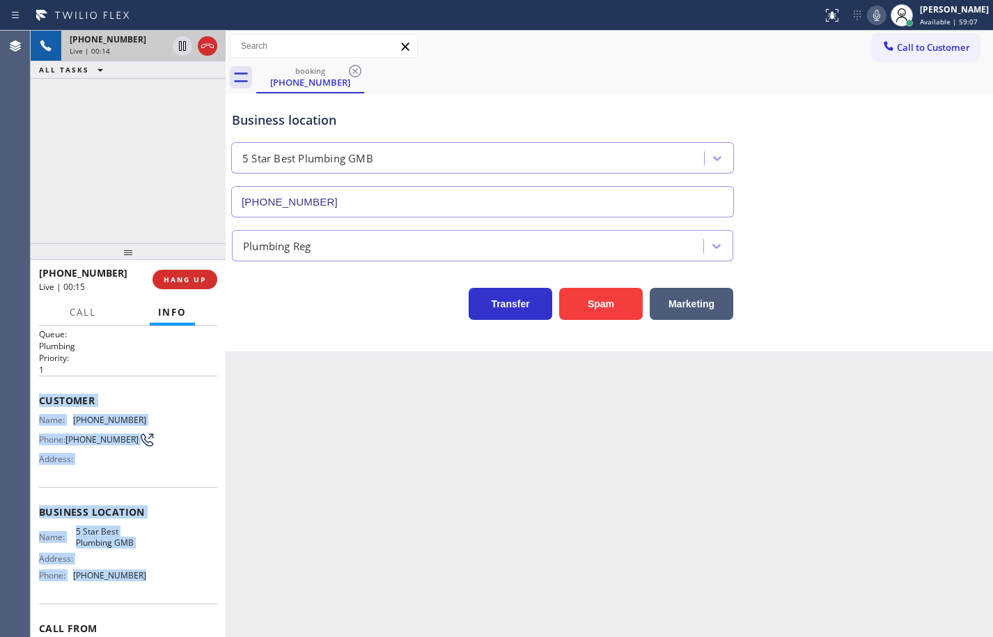
drag, startPoint x: 141, startPoint y: 580, endPoint x: 38, endPoint y: 394, distance: 213.3
click at [38, 394] on div "Context Queue: Plumbing Priority: 1 Customer Name: [PHONE_NUMBER] Phone: [PHONE…" at bounding box center [128, 481] width 195 height 311
copy div "Customer Name: [PHONE_NUMBER] Phone: [PHONE_NUMBER] Address: Business location …"
click at [116, 164] on div "[PHONE_NUMBER] Live | 01:28 ALL TASKS ALL TASKS ACTIVE TASKS TASKS IN WRAP UP […" at bounding box center [128, 137] width 195 height 212
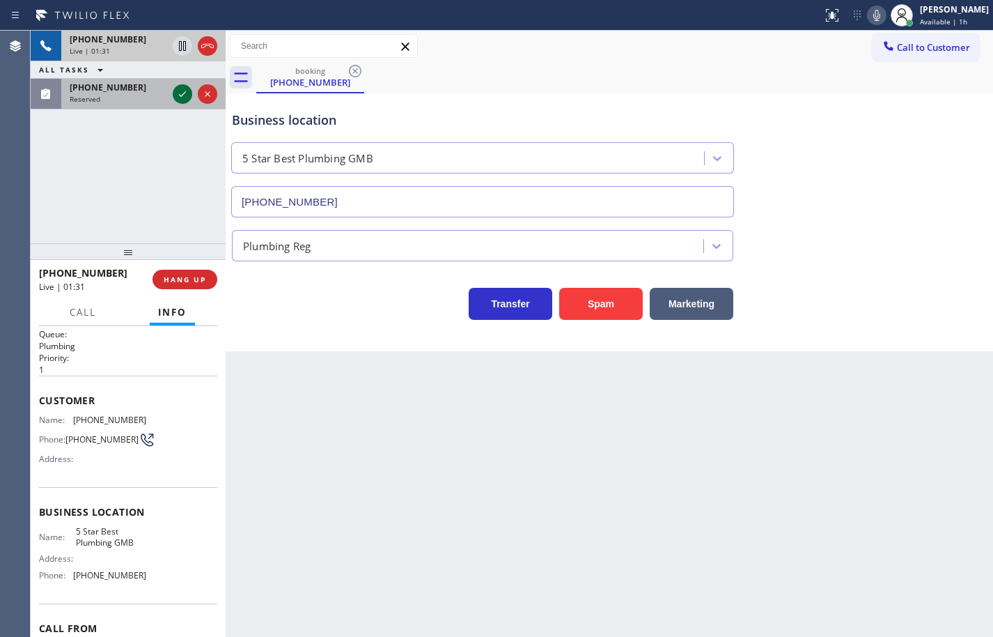
click at [180, 98] on icon at bounding box center [182, 94] width 17 height 17
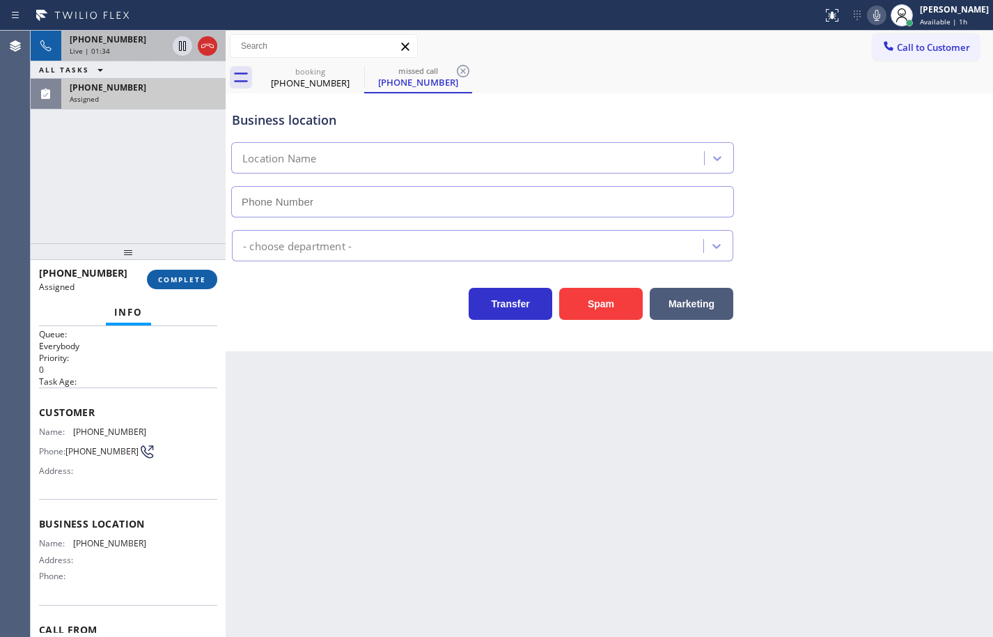
click at [205, 281] on span "COMPLETE" at bounding box center [182, 279] width 48 height 10
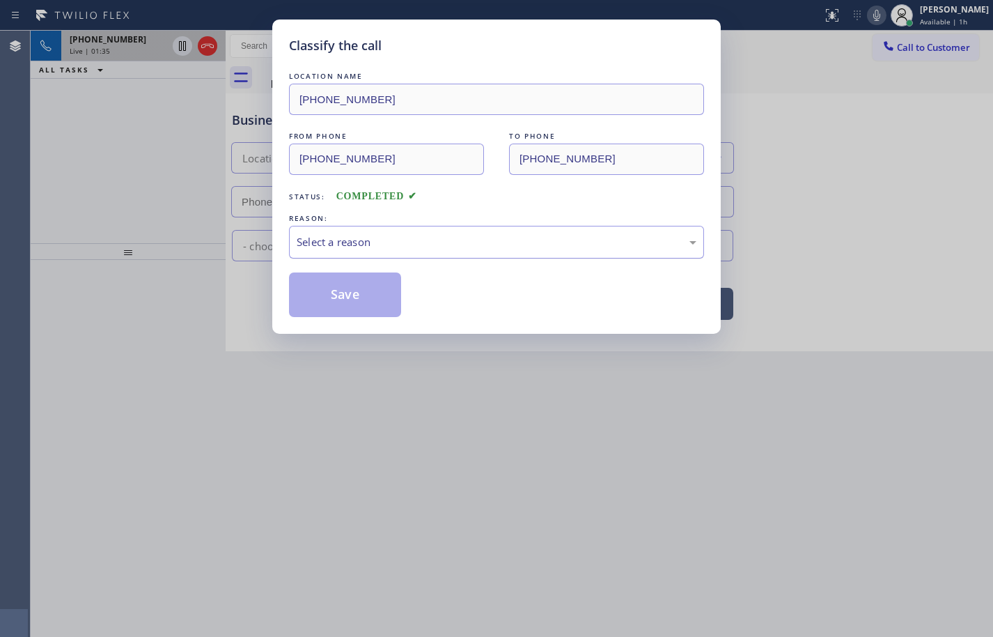
click at [372, 245] on div "Select a reason" at bounding box center [497, 242] width 400 height 16
click at [384, 296] on button "Save" at bounding box center [345, 294] width 112 height 45
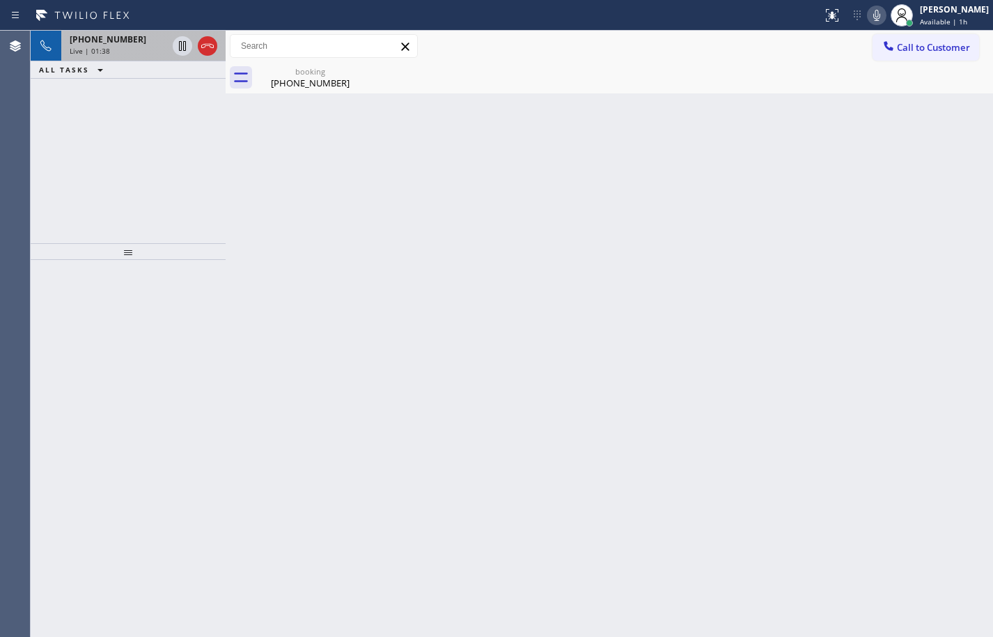
click at [869, 15] on icon at bounding box center [877, 15] width 17 height 17
click at [182, 45] on icon at bounding box center [182, 46] width 7 height 10
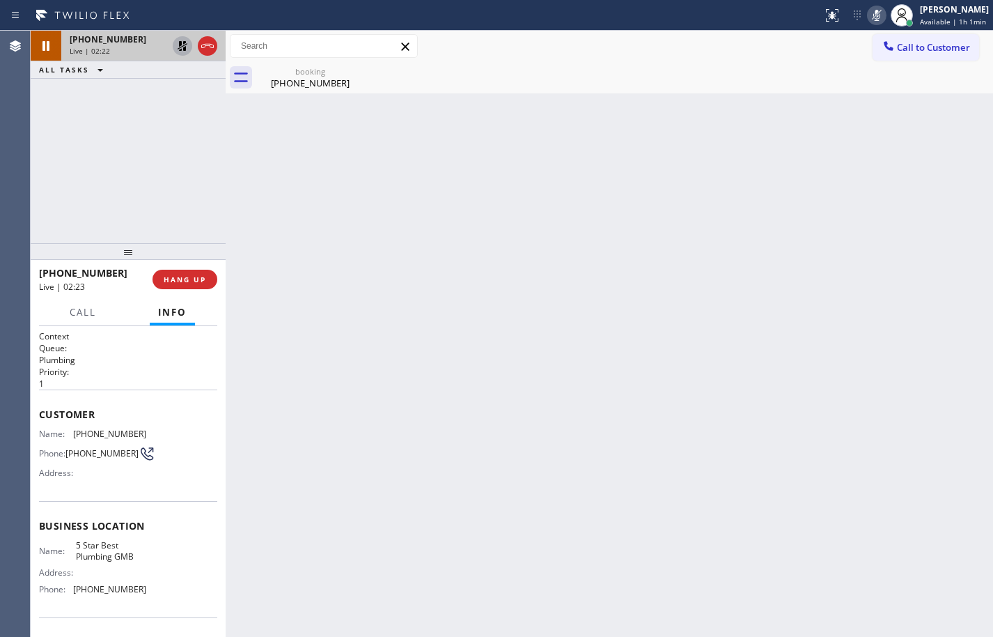
click at [182, 47] on icon at bounding box center [183, 46] width 10 height 10
click at [870, 16] on icon at bounding box center [877, 15] width 17 height 17
click at [64, 316] on button "Call" at bounding box center [82, 312] width 43 height 27
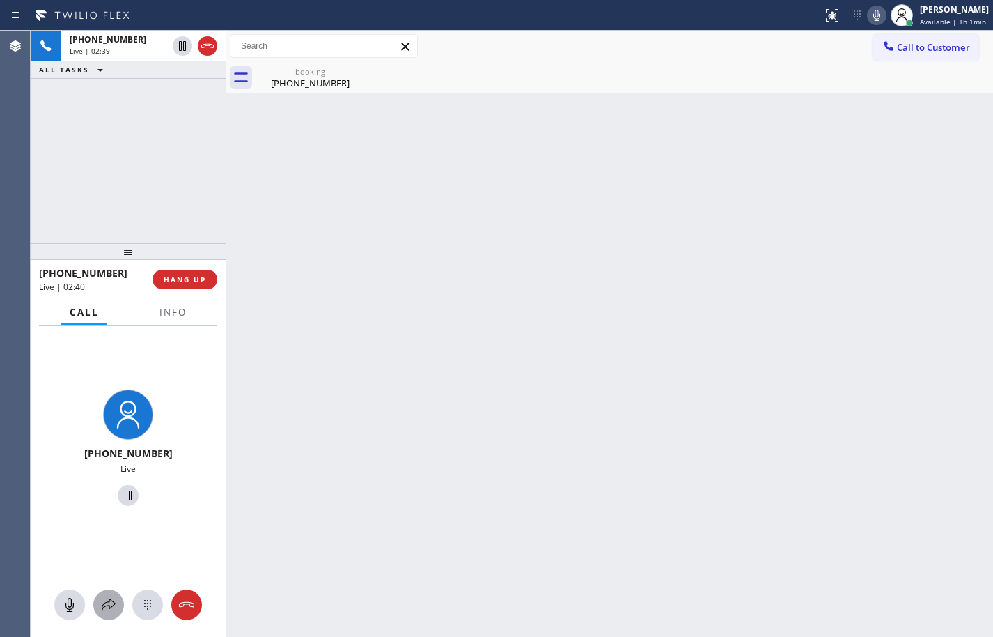
click at [110, 607] on icon at bounding box center [108, 604] width 17 height 17
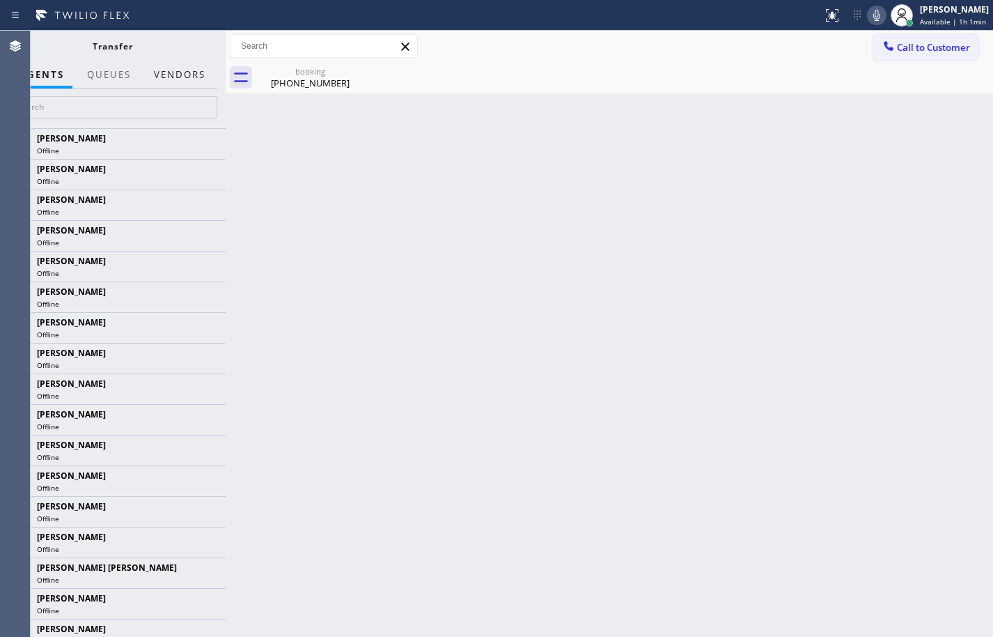
click at [192, 70] on button "Vendors" at bounding box center [180, 74] width 68 height 27
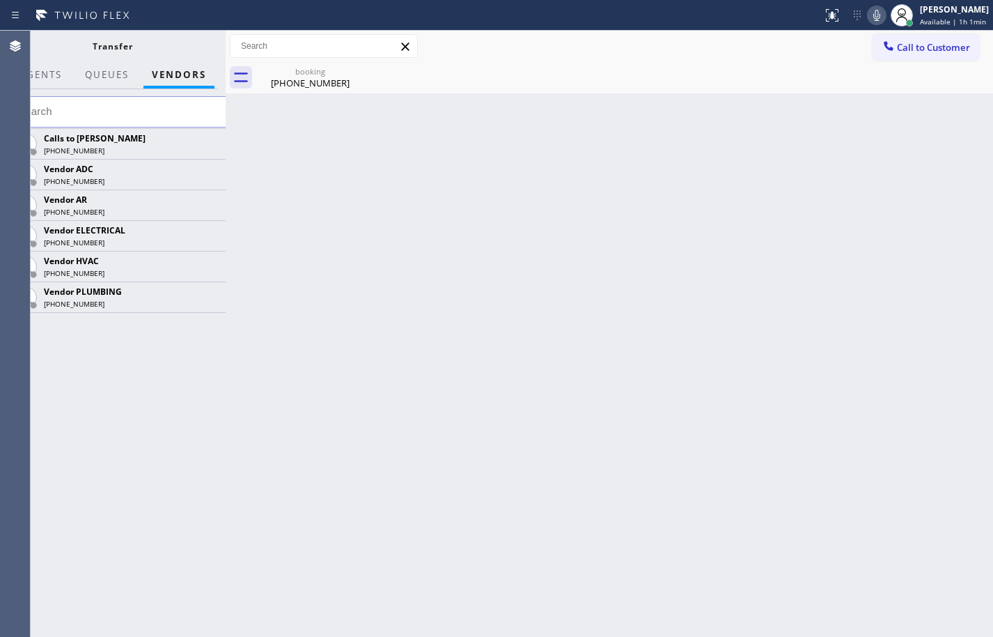
drag, startPoint x: 227, startPoint y: 112, endPoint x: 252, endPoint y: 125, distance: 28.0
click at [226, 125] on div at bounding box center [226, 334] width 0 height 606
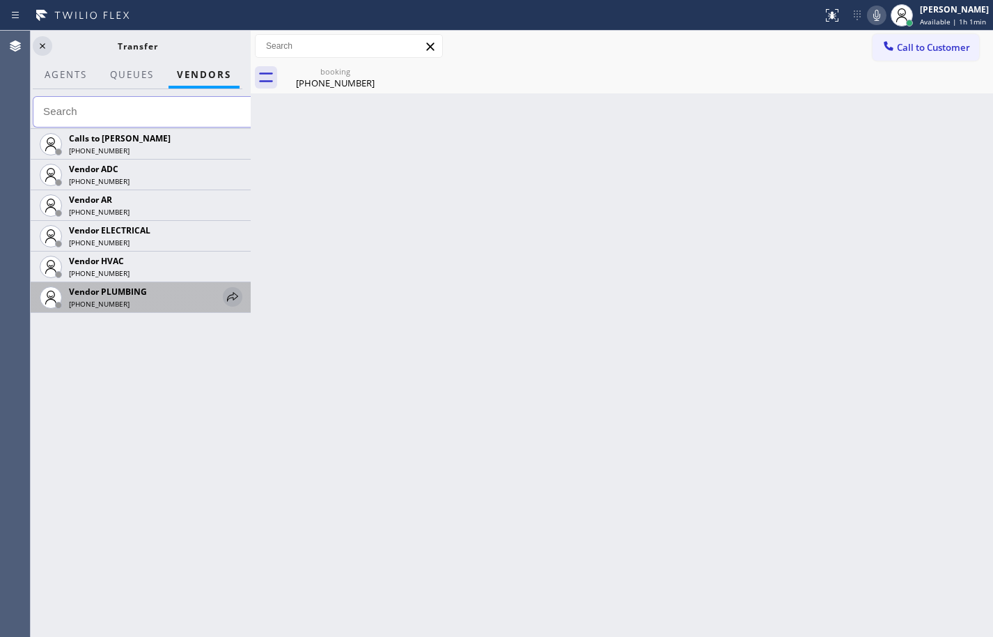
click at [233, 294] on icon at bounding box center [232, 296] width 17 height 17
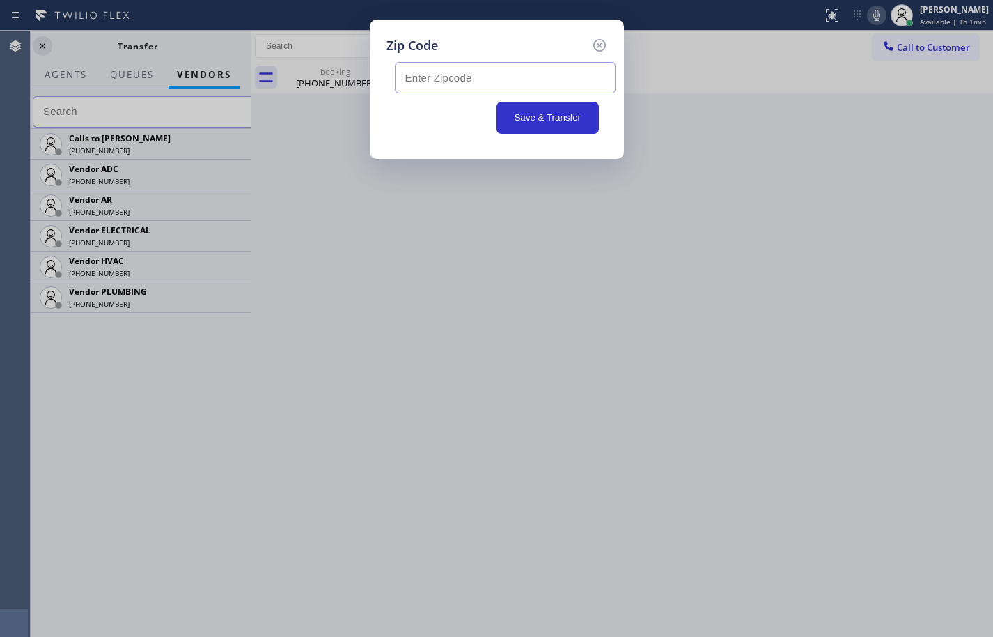
click at [469, 84] on input "text" at bounding box center [505, 77] width 221 height 31
paste input "94523"
type input "94523"
click at [575, 118] on button "Save & Transfer" at bounding box center [548, 118] width 102 height 32
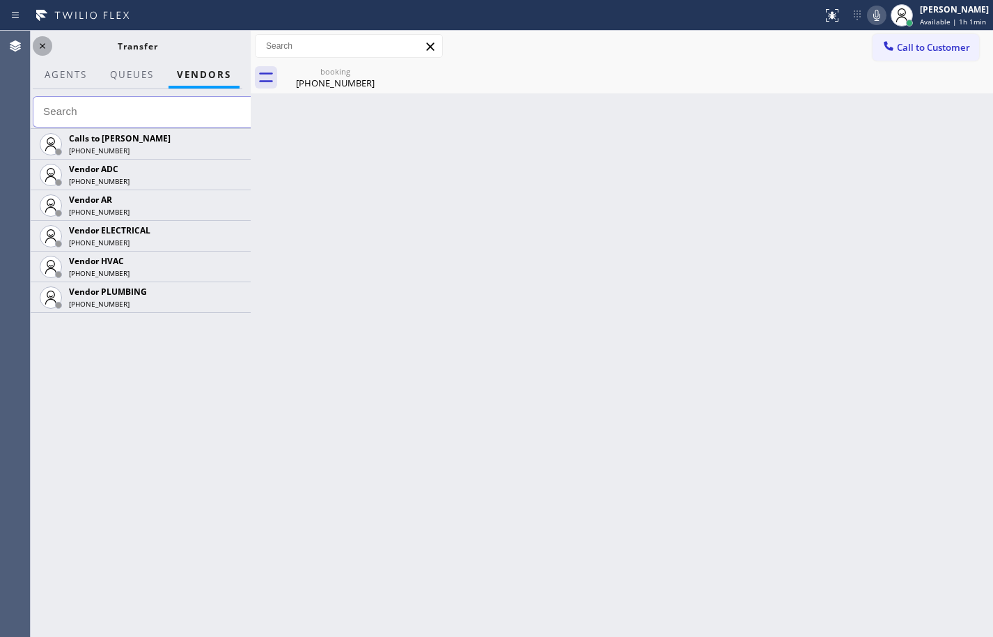
click at [45, 51] on icon at bounding box center [42, 46] width 17 height 17
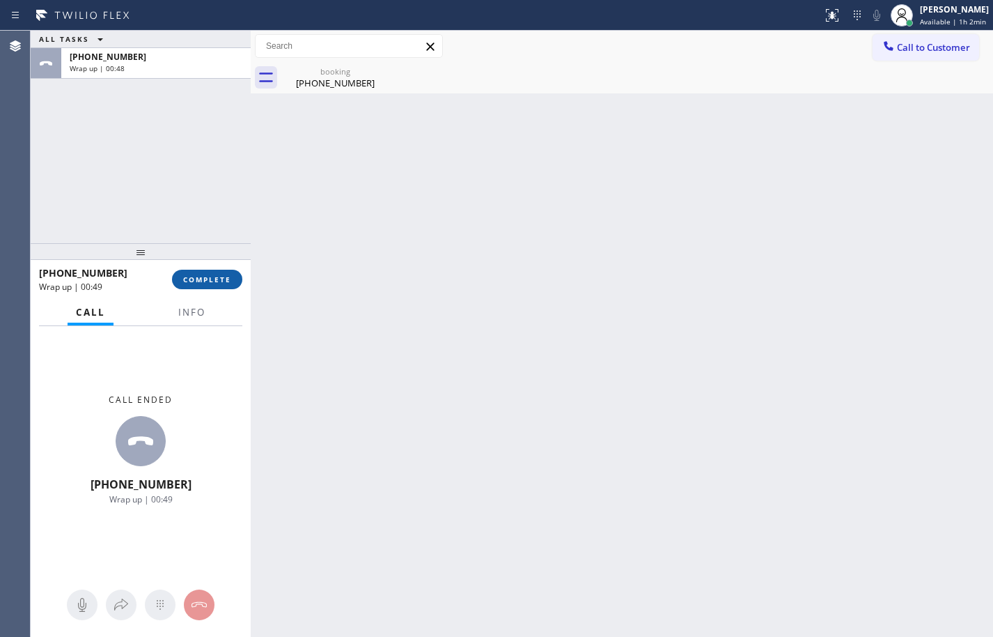
click at [233, 272] on div "[PHONE_NUMBER] Wrap up | 00:49 COMPLETE" at bounding box center [140, 279] width 203 height 36
click at [210, 283] on span "COMPLETE" at bounding box center [207, 279] width 48 height 10
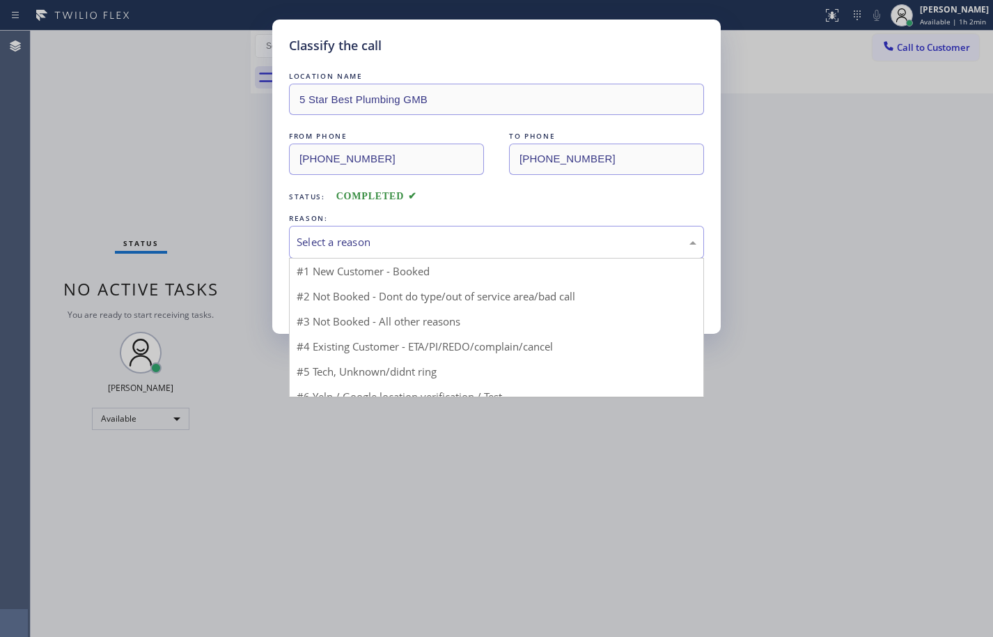
click at [362, 239] on div "Select a reason" at bounding box center [497, 242] width 400 height 16
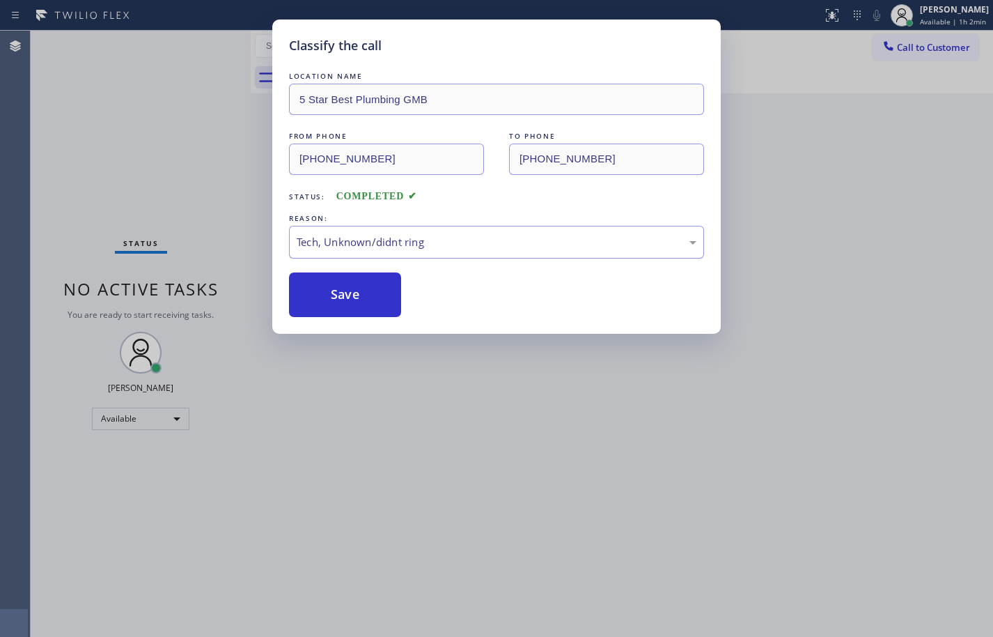
click at [400, 242] on div "Tech, Unknown/didnt ring" at bounding box center [497, 242] width 400 height 16
click at [369, 302] on button "Save" at bounding box center [345, 294] width 112 height 45
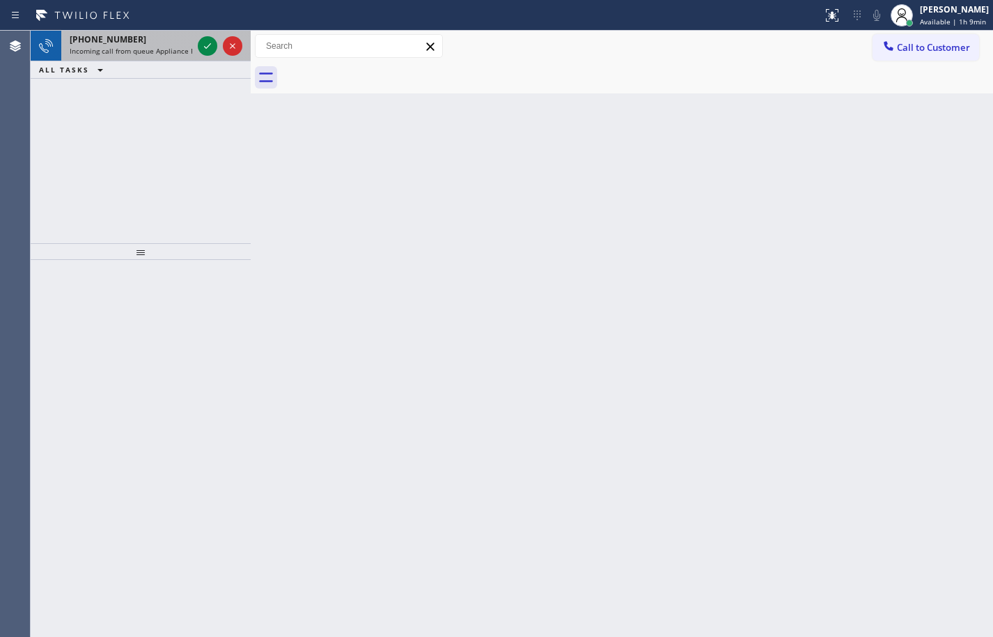
click at [147, 41] on div "[PHONE_NUMBER]" at bounding box center [131, 39] width 123 height 12
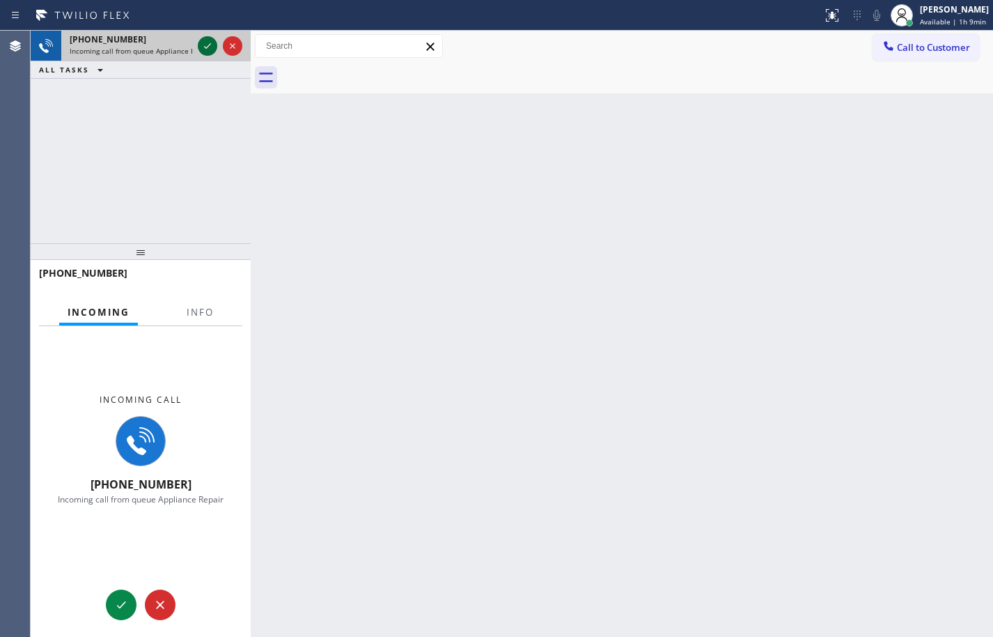
click at [204, 49] on icon at bounding box center [207, 46] width 17 height 17
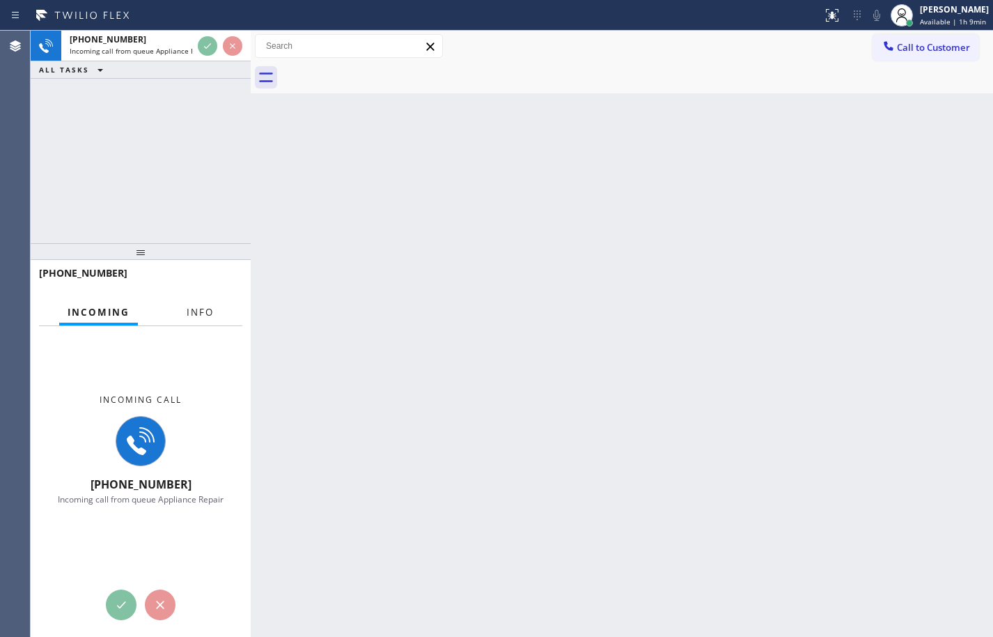
click at [205, 313] on span "Info" at bounding box center [200, 312] width 27 height 13
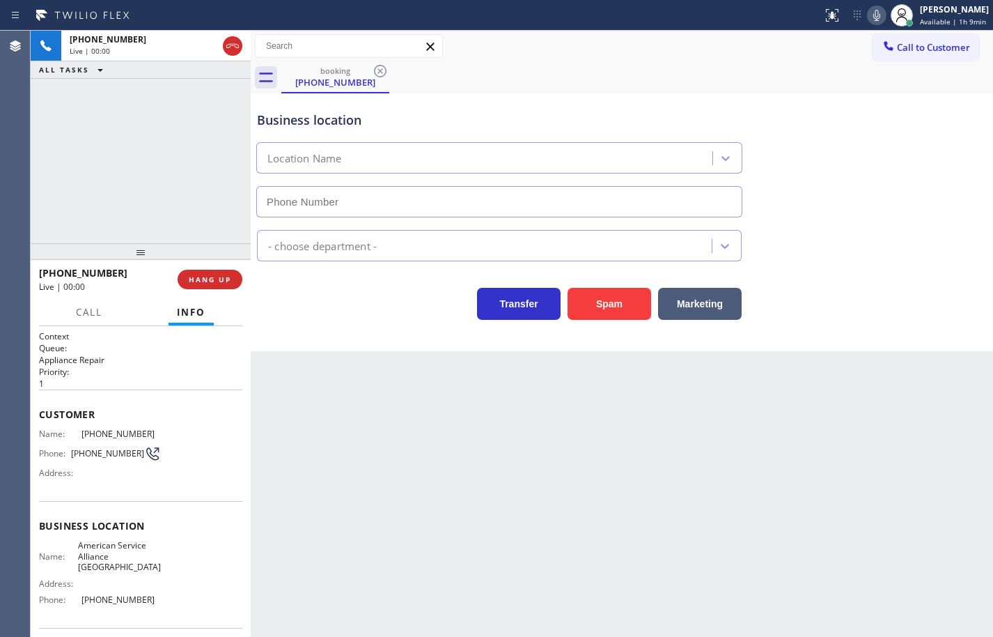
type input "[PHONE_NUMBER]"
click at [151, 594] on span "[PHONE_NUMBER]" at bounding box center [121, 599] width 79 height 10
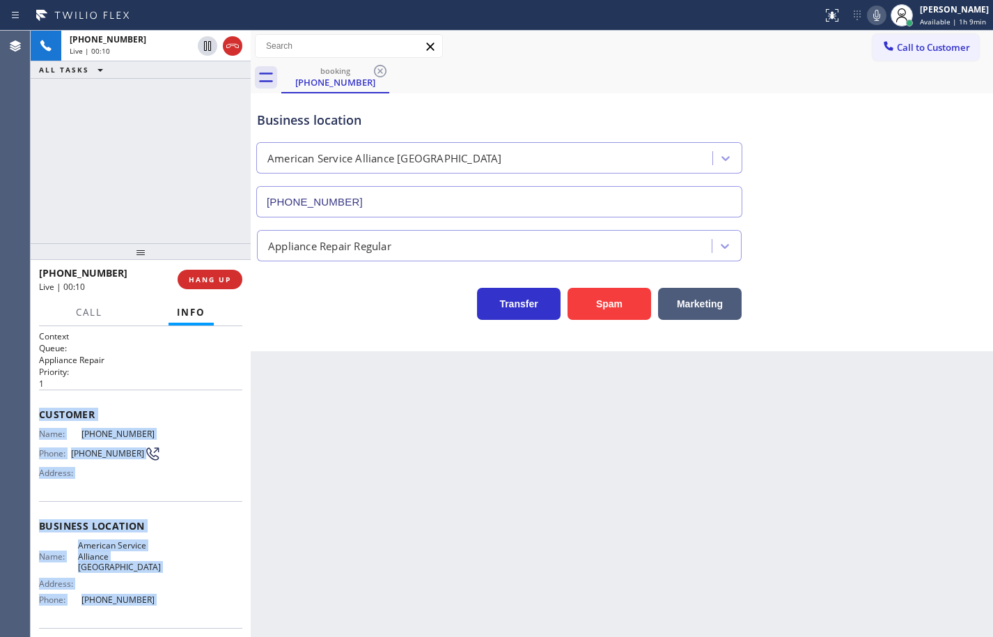
drag, startPoint x: 151, startPoint y: 589, endPoint x: 50, endPoint y: 411, distance: 204.3
click at [50, 411] on div "Context Queue: Appliance Repair Priority: 1 Customer Name: [PHONE_NUMBER] Phone…" at bounding box center [140, 531] width 203 height 403
copy div "Customer Name: [PHONE_NUMBER] Phone: [PHONE_NUMBER] Address: Business location …"
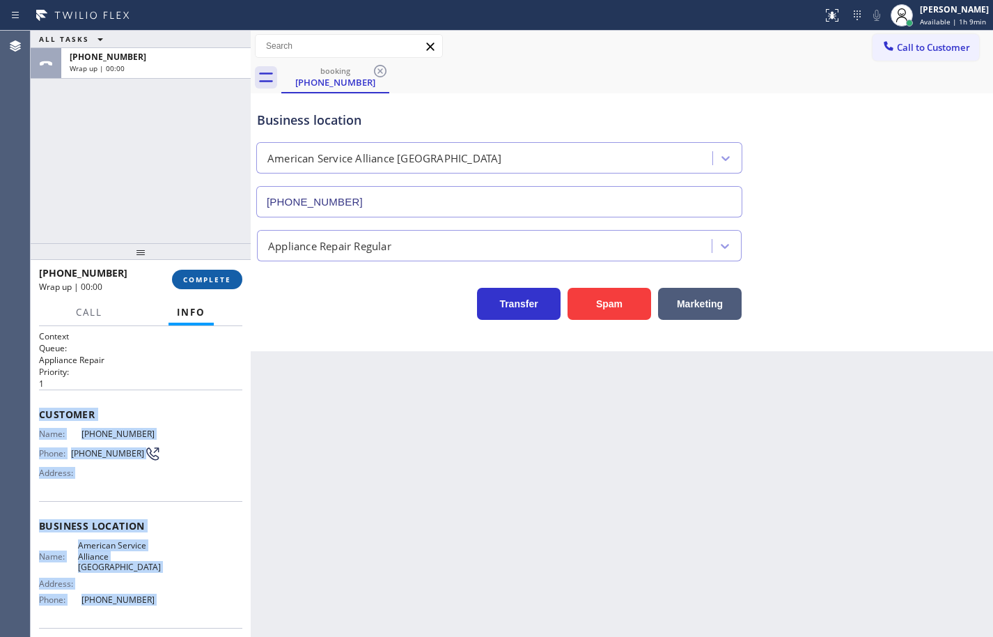
click at [224, 273] on button "COMPLETE" at bounding box center [207, 280] width 70 height 20
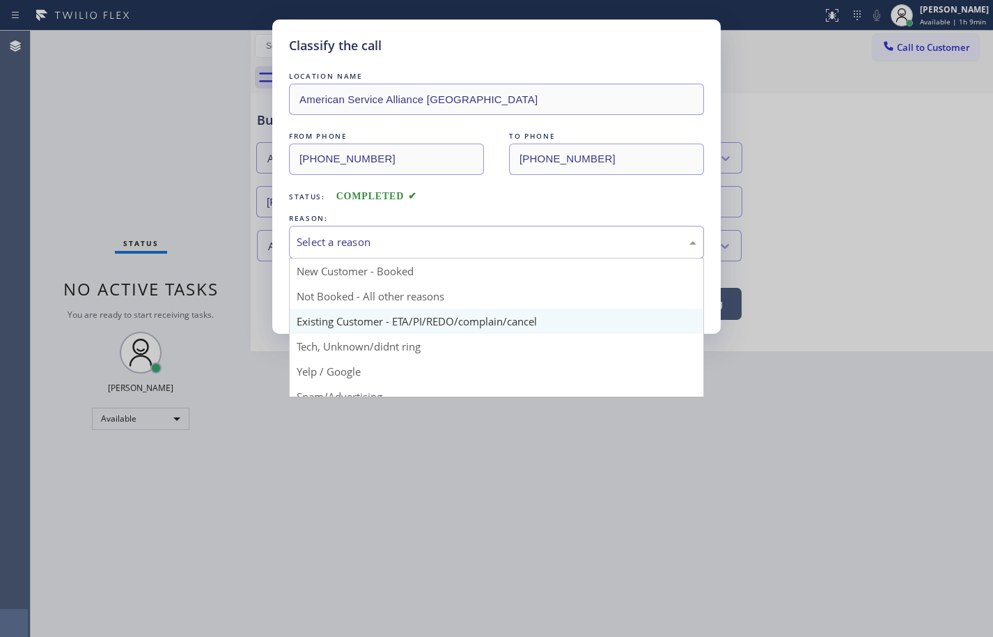
drag, startPoint x: 437, startPoint y: 247, endPoint x: 380, endPoint y: 311, distance: 85.8
click at [437, 247] on div "Select a reason" at bounding box center [497, 242] width 400 height 16
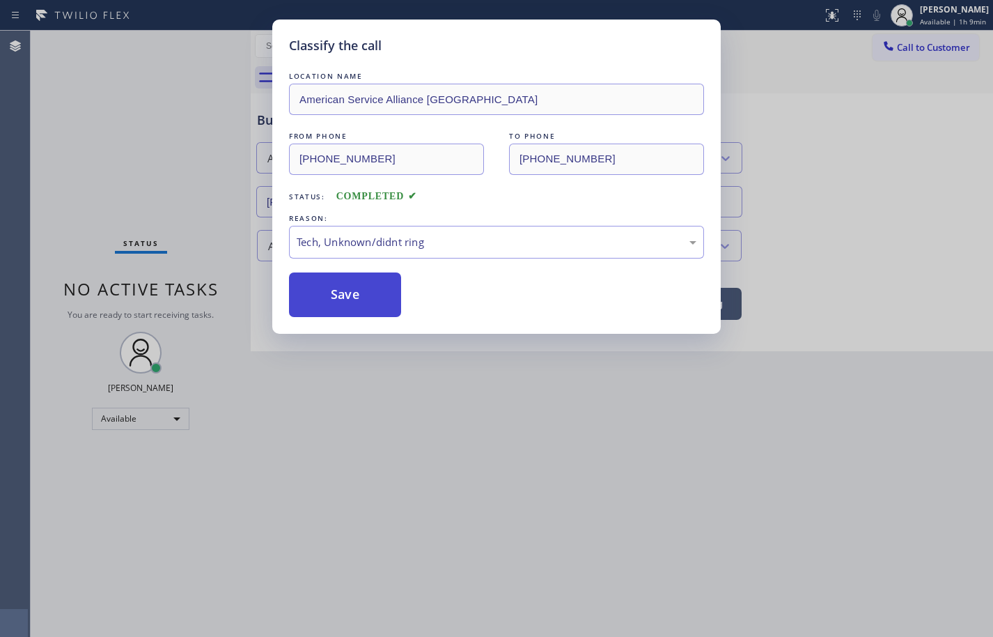
click at [365, 290] on button "Save" at bounding box center [345, 294] width 112 height 45
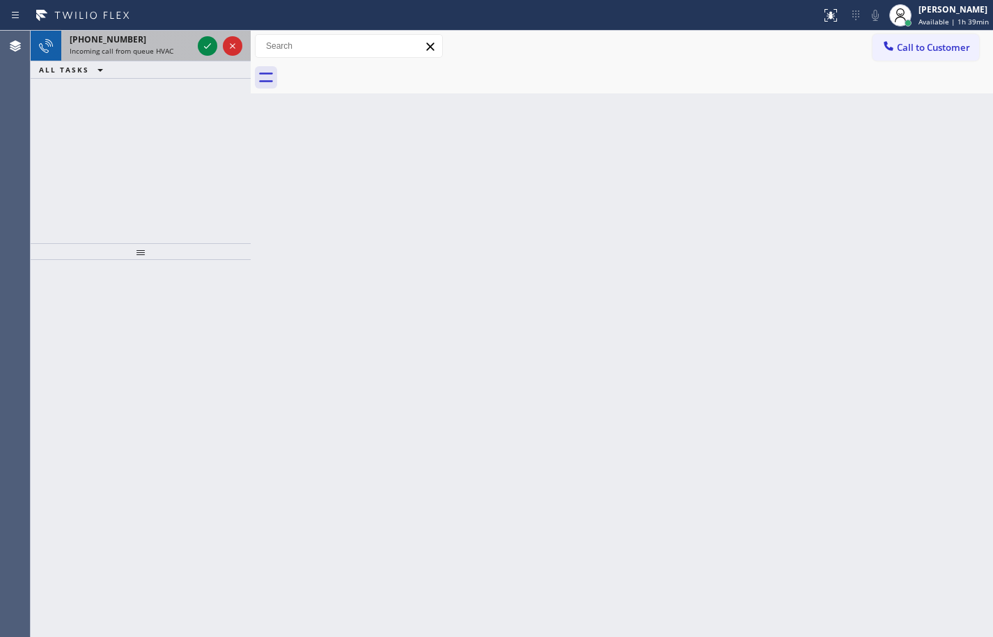
click at [126, 39] on span "[PHONE_NUMBER]" at bounding box center [108, 39] width 77 height 12
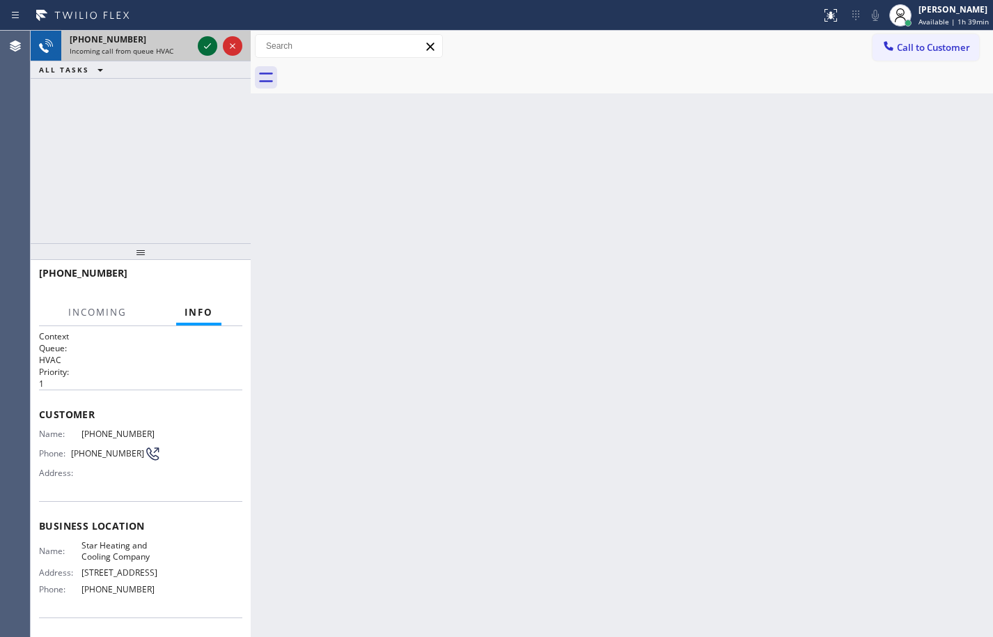
click at [205, 45] on icon at bounding box center [207, 46] width 17 height 17
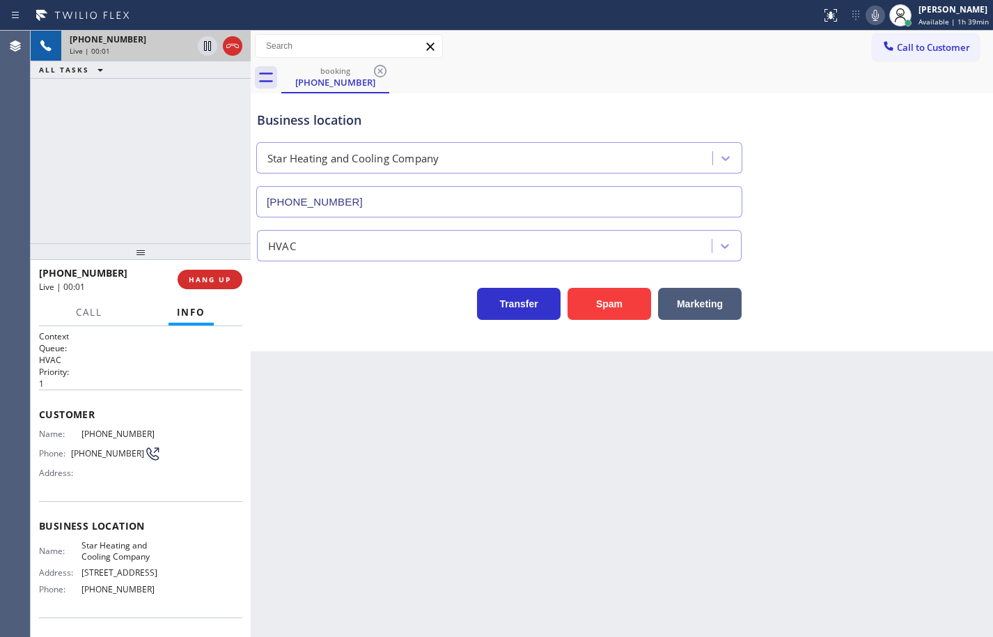
type input "[PHONE_NUMBER]"
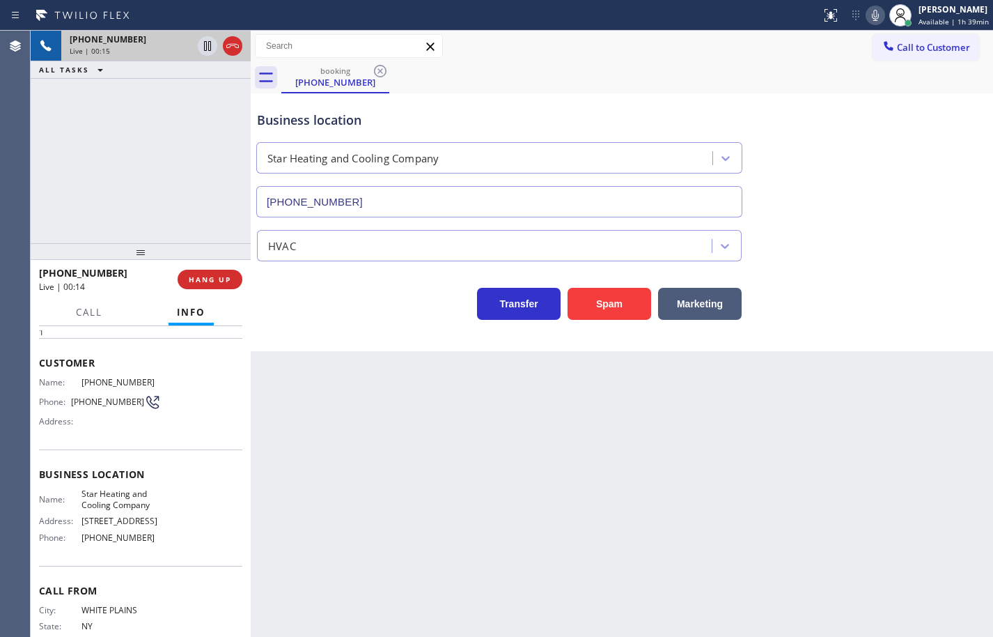
scroll to position [20, 0]
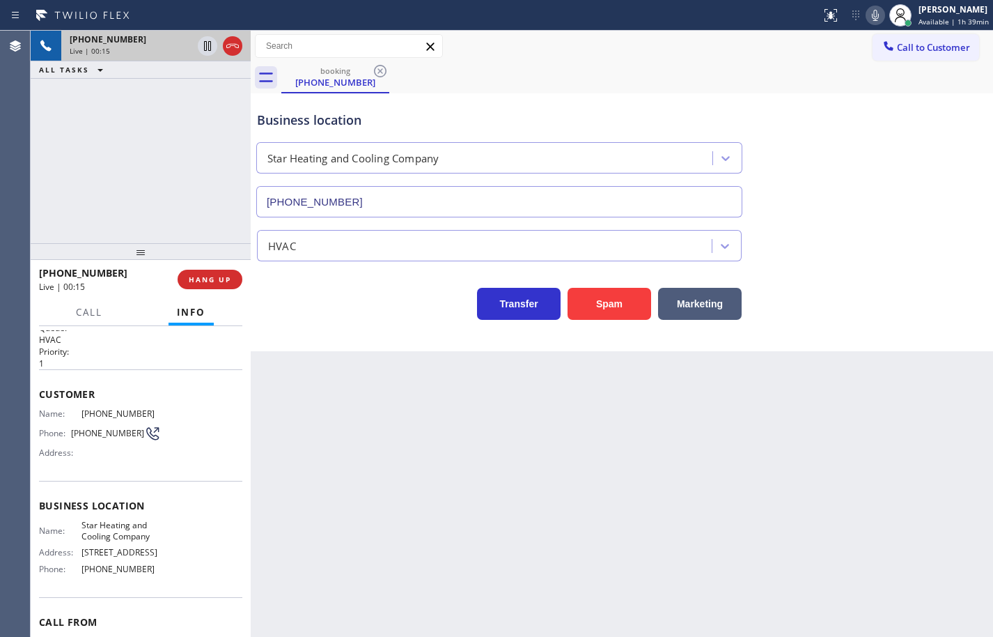
click at [162, 571] on div "Name: Star Heating and Cooling Company Address: [STREET_ADDRESS] Phone: [PHONE_…" at bounding box center [140, 550] width 203 height 60
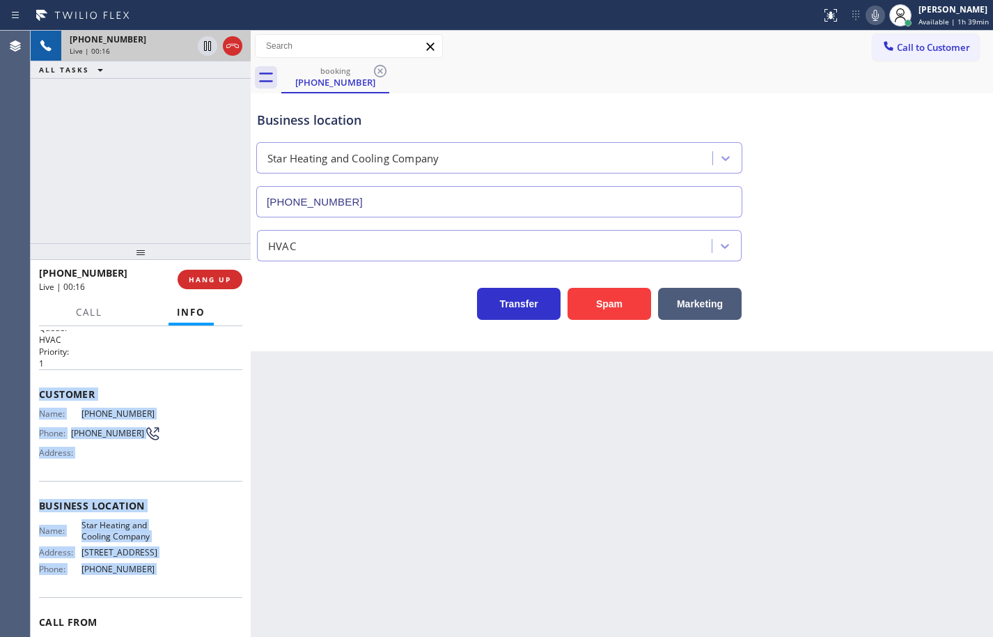
drag, startPoint x: 162, startPoint y: 571, endPoint x: 44, endPoint y: 396, distance: 210.2
click at [44, 396] on div "Context Queue: HVAC Priority: 1 Customer Name: [PHONE_NUMBER] Phone: [PHONE_NUM…" at bounding box center [140, 506] width 203 height 392
copy div "Customer Name: [PHONE_NUMBER] Phone: [PHONE_NUMBER] Address: Business location …"
click at [867, 21] on icon at bounding box center [875, 15] width 17 height 17
click at [204, 47] on icon at bounding box center [207, 46] width 7 height 10
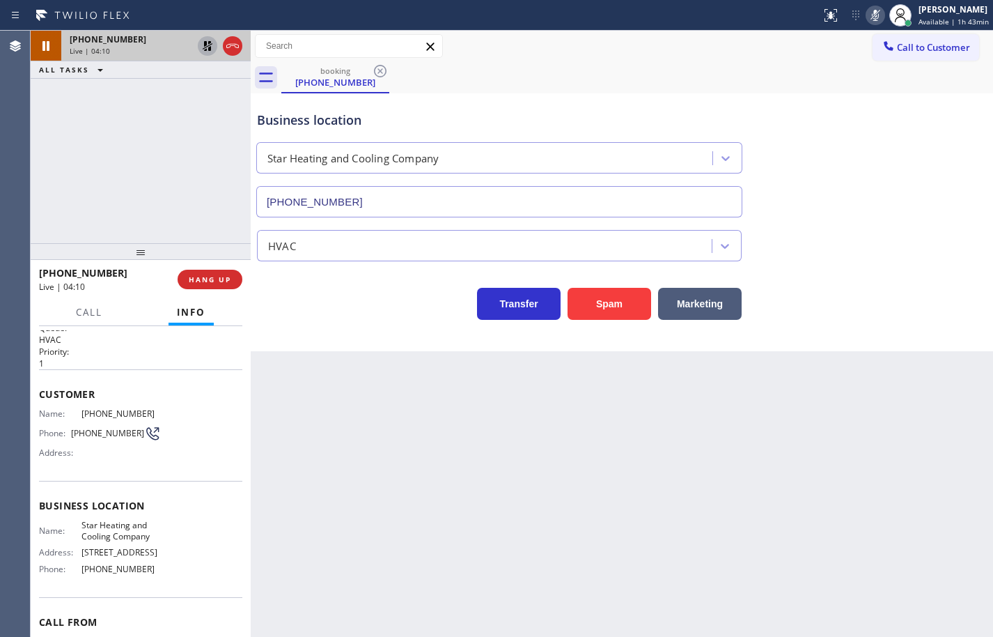
click at [86, 125] on div "[PHONE_NUMBER] Live | 04:10 ALL TASKS ALL TASKS ACTIVE TASKS TASKS IN WRAP UP" at bounding box center [141, 137] width 220 height 212
click at [205, 45] on icon at bounding box center [208, 46] width 10 height 10
click at [870, 20] on icon at bounding box center [875, 15] width 17 height 17
click at [992, 86] on div "booking [PHONE_NUMBER]" at bounding box center [637, 77] width 712 height 31
click at [867, 17] on icon at bounding box center [875, 15] width 17 height 17
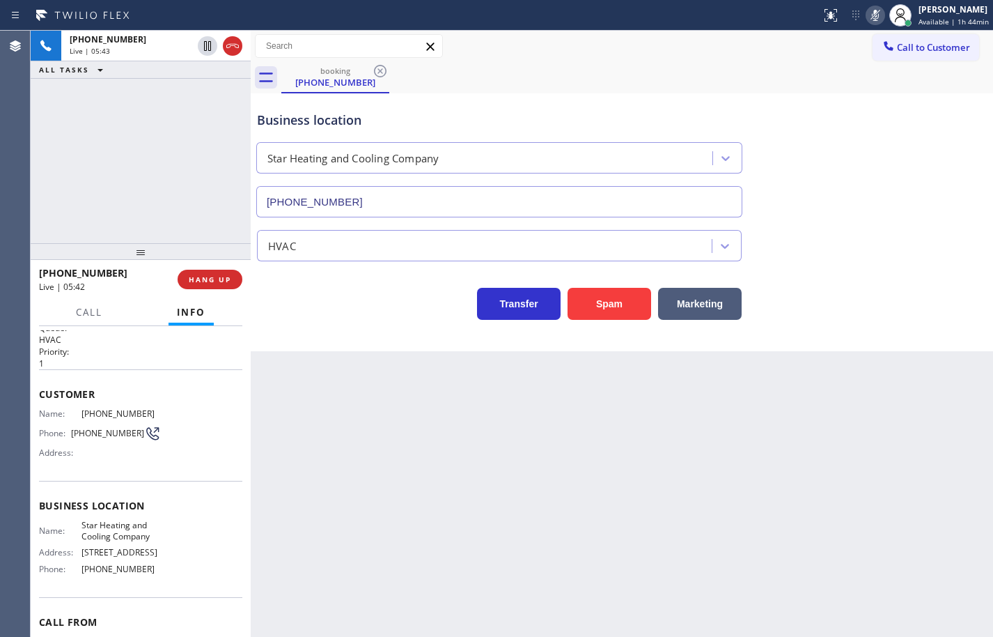
click at [871, 17] on rect at bounding box center [876, 14] width 10 height 10
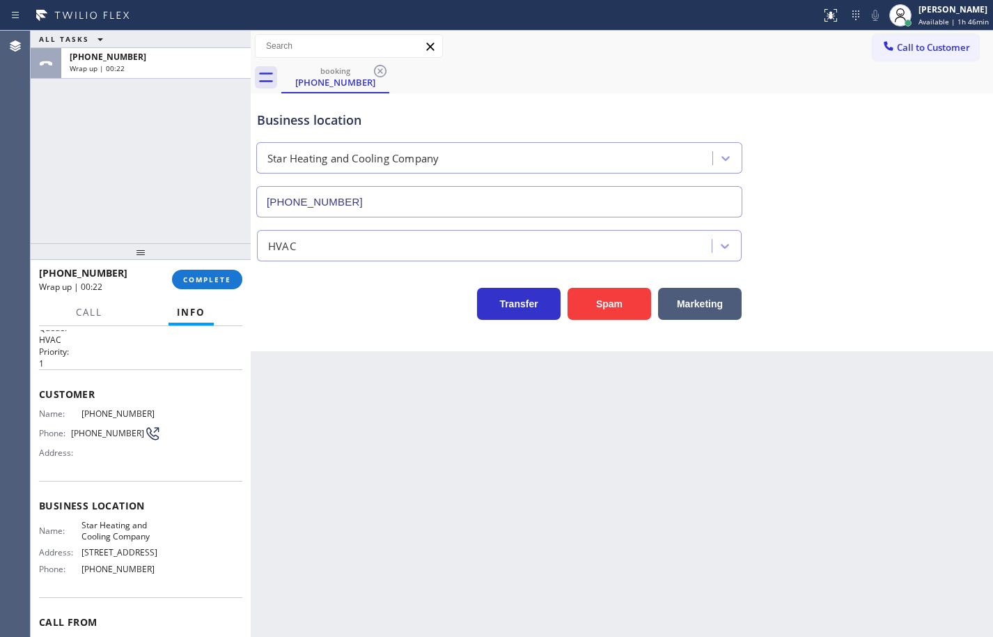
click at [115, 209] on div "ALL TASKS ALL TASKS ACTIVE TASKS TASKS IN WRAP UP [PHONE_NUMBER] Wrap up | 00:22" at bounding box center [141, 137] width 220 height 212
click at [184, 284] on button "COMPLETE" at bounding box center [207, 280] width 70 height 20
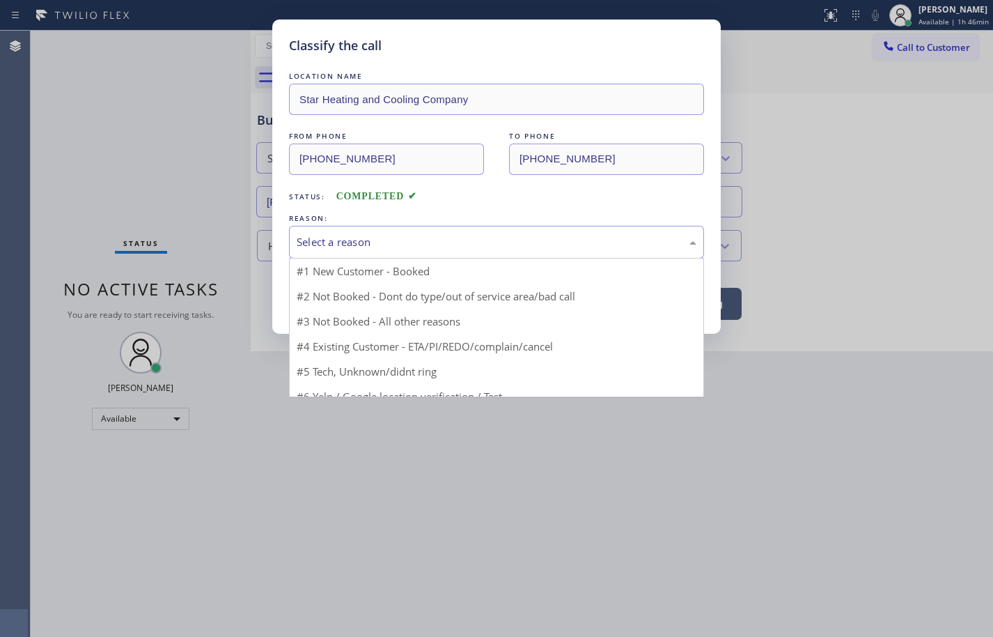
click at [396, 238] on div "Select a reason" at bounding box center [497, 242] width 400 height 16
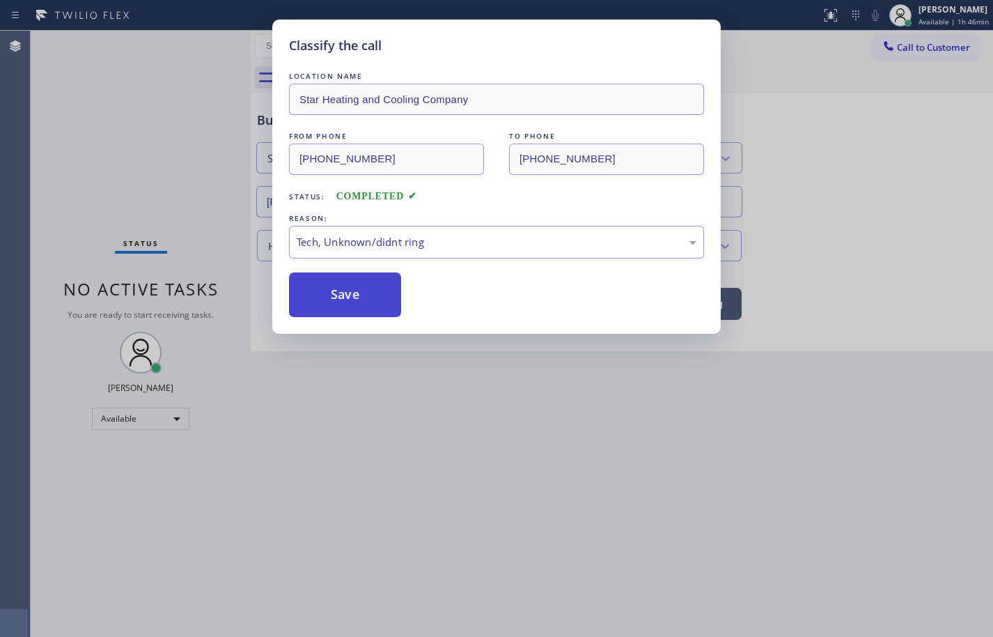
click at [364, 290] on button "Save" at bounding box center [345, 294] width 112 height 45
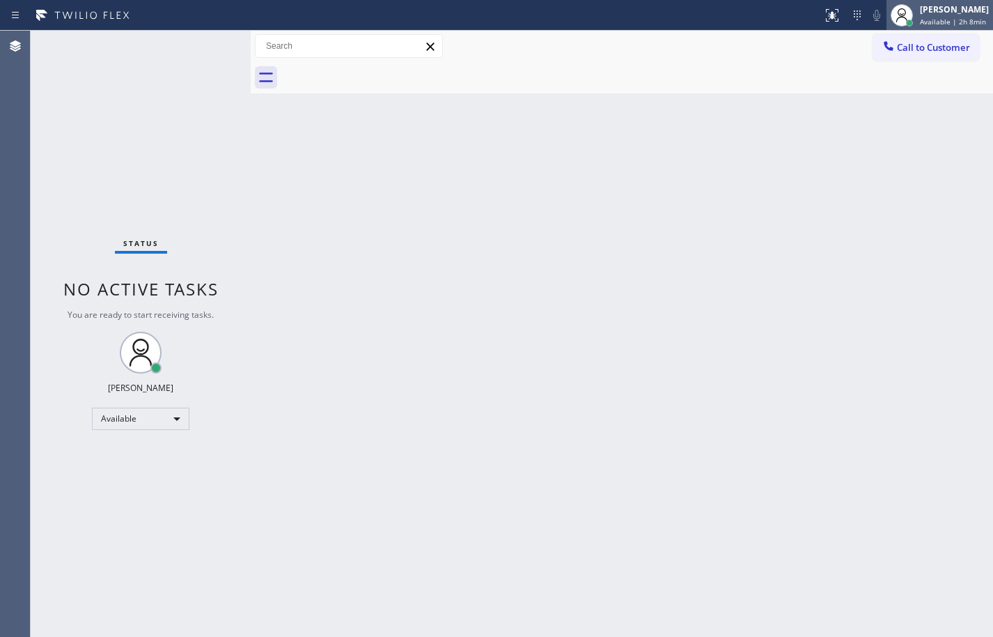
click at [982, 26] on div "Available | 2h 8min" at bounding box center [954, 22] width 69 height 10
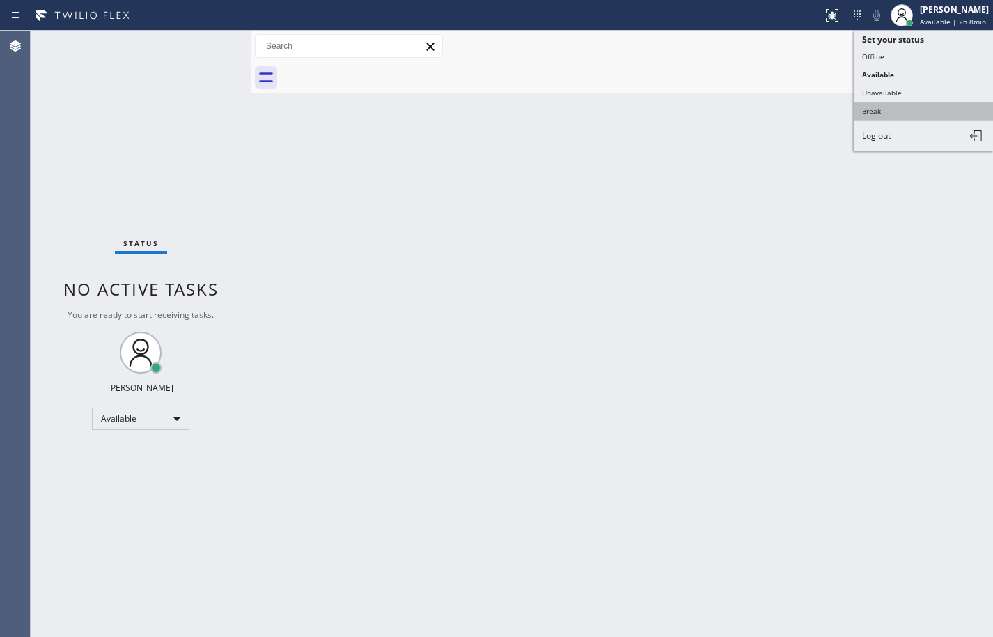
click at [936, 109] on button "Break" at bounding box center [923, 111] width 139 height 18
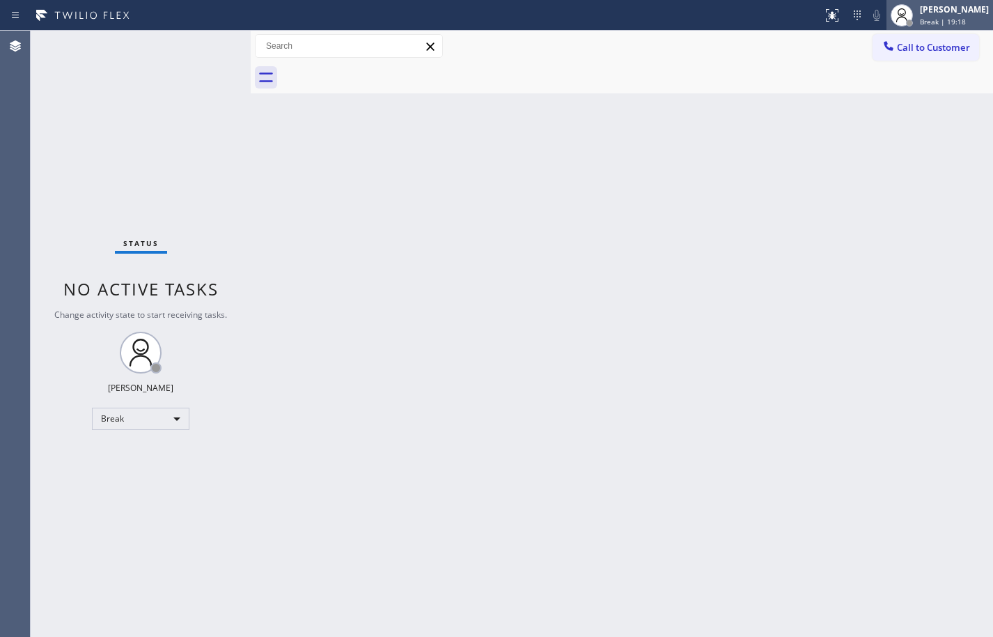
click at [987, 14] on div "[PERSON_NAME]" at bounding box center [954, 9] width 69 height 12
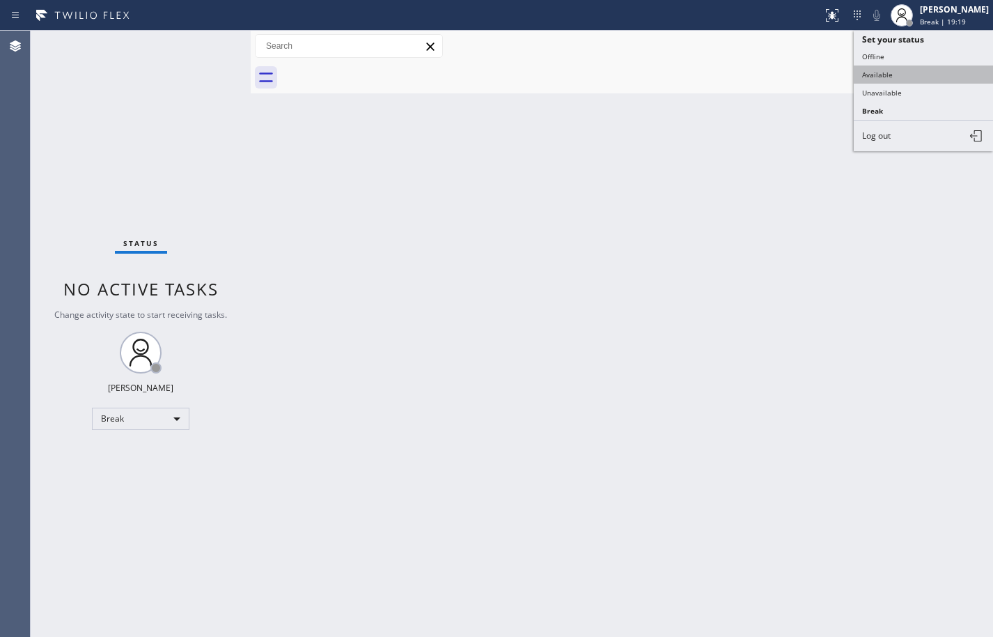
click at [934, 70] on button "Available" at bounding box center [923, 74] width 139 height 18
